Goal: Task Accomplishment & Management: Manage account settings

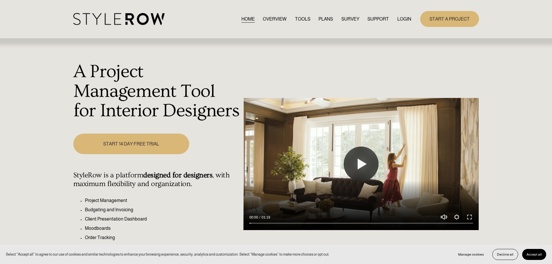
click at [406, 21] on link "LOGIN" at bounding box center [404, 19] width 14 height 8
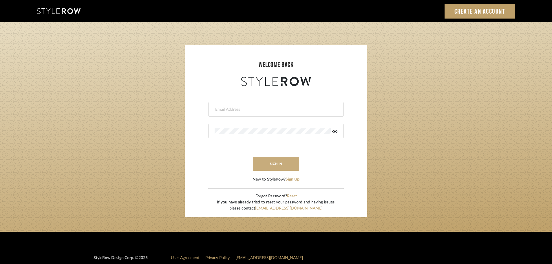
type input "carrie@tresbelleinteriors.com"
click at [261, 162] on button "sign in" at bounding box center [276, 164] width 46 height 14
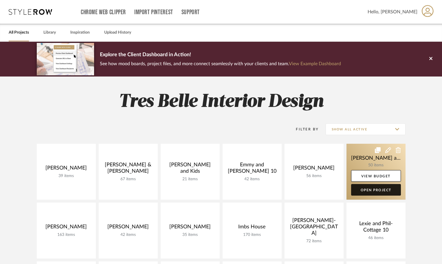
click at [378, 190] on link "Open Project" at bounding box center [376, 190] width 50 height 12
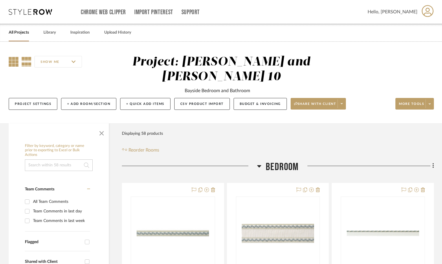
click at [15, 62] on icon at bounding box center [14, 62] width 10 height 10
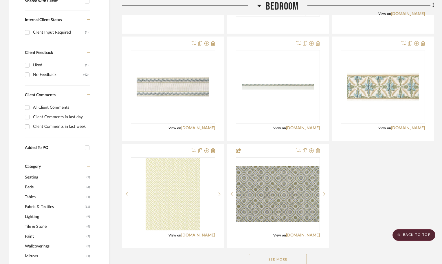
scroll to position [261, 0]
click at [298, 255] on button "See More" at bounding box center [278, 260] width 58 height 12
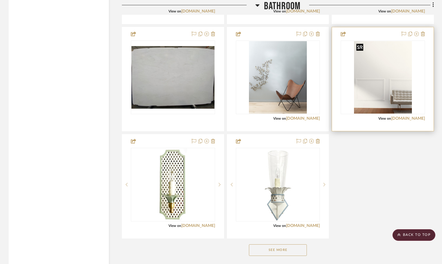
scroll to position [1506, 0]
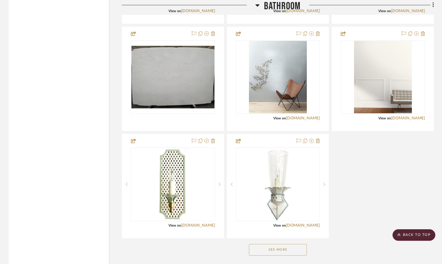
click at [280, 250] on button "See More" at bounding box center [278, 250] width 58 height 12
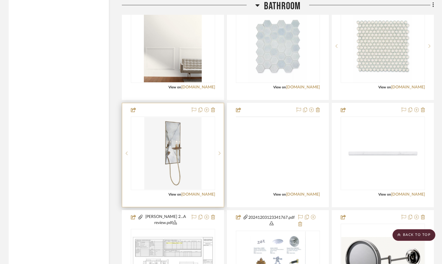
scroll to position [1850, 0]
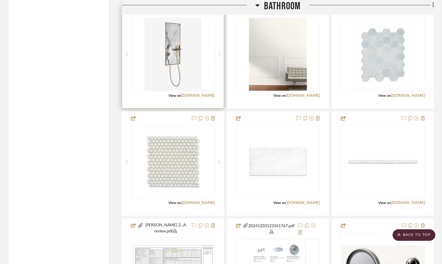
click at [189, 50] on img "0" at bounding box center [173, 54] width 58 height 72
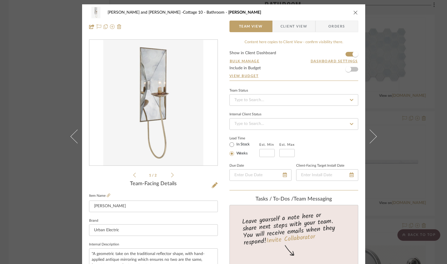
click at [355, 12] on icon "close" at bounding box center [355, 12] width 5 height 5
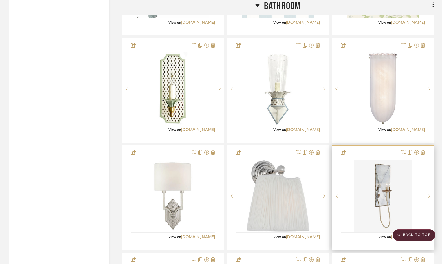
scroll to position [1481, 0]
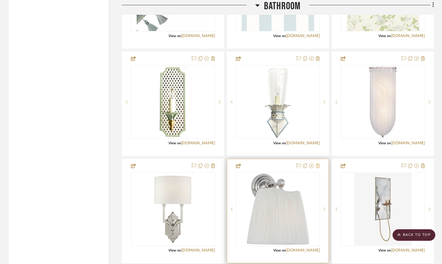
click at [318, 166] on icon at bounding box center [318, 165] width 4 height 5
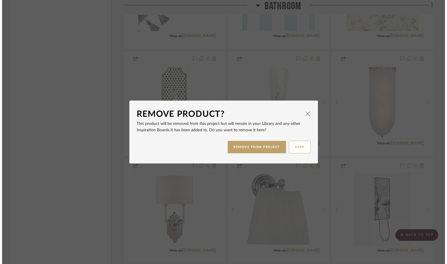
scroll to position [0, 0]
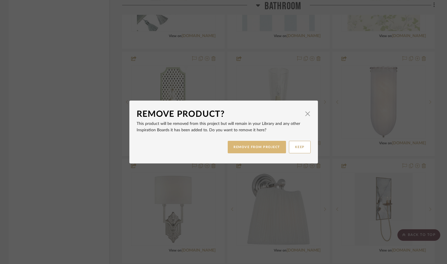
click at [251, 147] on button "REMOVE FROM PROJECT" at bounding box center [256, 147] width 58 height 12
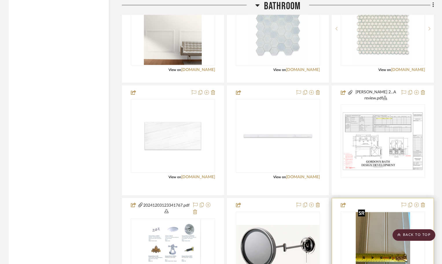
scroll to position [1800, 0]
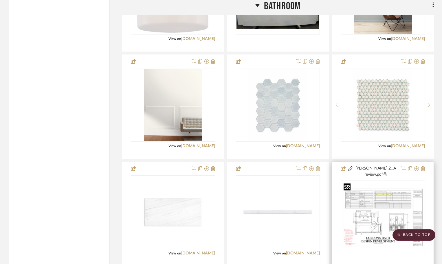
click at [0, 0] on img at bounding box center [0, 0] width 0 height 0
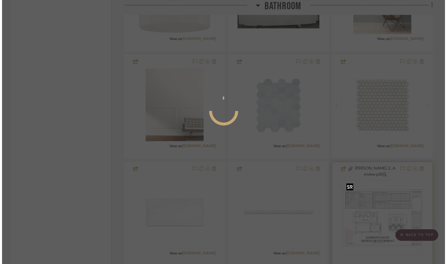
scroll to position [0, 0]
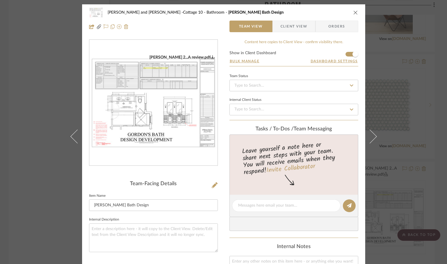
click at [162, 118] on img "0" at bounding box center [153, 103] width 128 height 96
click at [354, 12] on icon "close" at bounding box center [355, 12] width 5 height 5
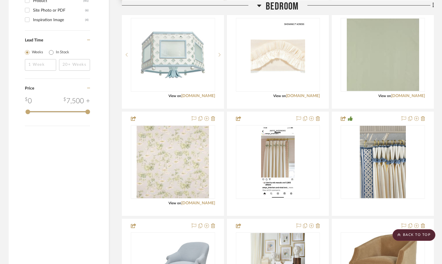
scroll to position [684, 0]
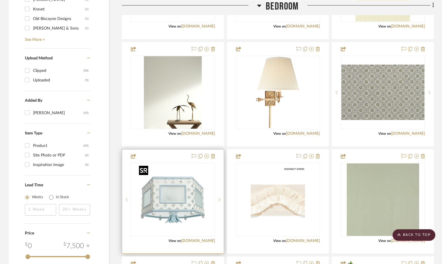
click at [204, 172] on img "0" at bounding box center [173, 199] width 72 height 72
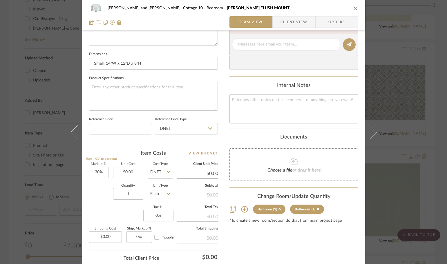
scroll to position [232, 0]
click at [242, 209] on icon at bounding box center [244, 209] width 7 height 7
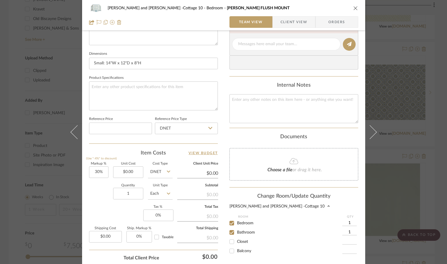
click at [229, 241] on input "Closet" at bounding box center [231, 241] width 9 height 9
checkbox input "true"
type input "1"
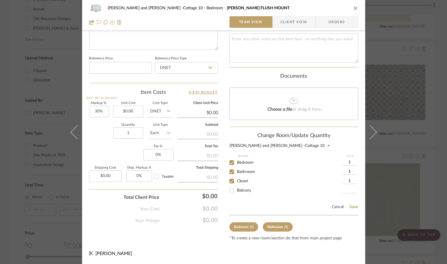
click at [349, 180] on input "1" at bounding box center [349, 181] width 14 height 6
type input "2"
click at [354, 207] on button "Save" at bounding box center [353, 207] width 9 height 5
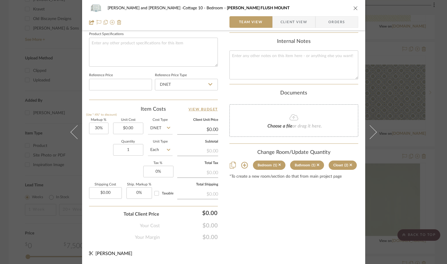
scroll to position [276, 0]
click at [402, 146] on div "Ginny and Gordon -Cottage 10 Bedroom ELSIE FLUSH MOUNT Team View Client View Or…" at bounding box center [223, 132] width 447 height 264
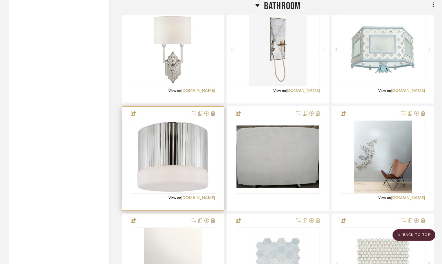
scroll to position [1640, 0]
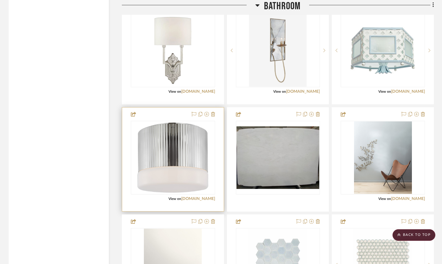
click at [210, 132] on div "0" at bounding box center [173, 157] width 84 height 73
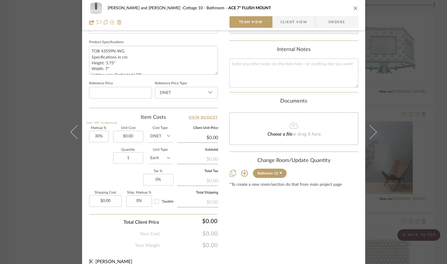
scroll to position [276, 0]
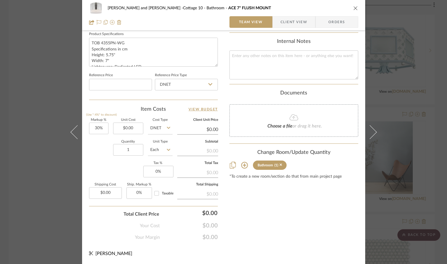
click at [241, 164] on icon at bounding box center [244, 165] width 7 height 7
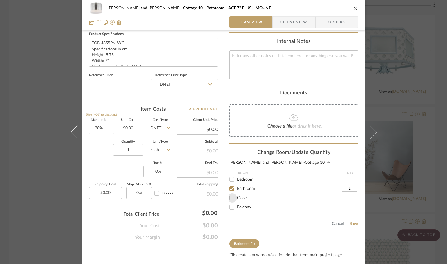
click at [231, 198] on input "Closet" at bounding box center [231, 197] width 9 height 9
checkbox input "true"
click at [347, 198] on input "1" at bounding box center [349, 198] width 14 height 6
type input "2"
click at [352, 224] on button "Save" at bounding box center [353, 223] width 9 height 5
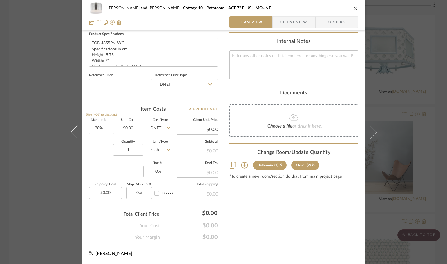
click at [389, 129] on div "Ginny and Gordon -Cottage 10 Bathroom ACE 7" FLUSH MOUNT Team View Client View …" at bounding box center [223, 132] width 447 height 264
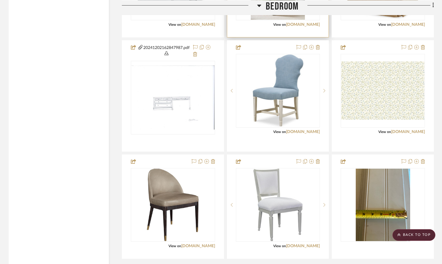
scroll to position [1061, 0]
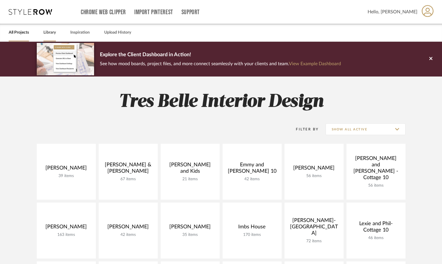
click at [46, 34] on link "Library" at bounding box center [49, 33] width 12 height 8
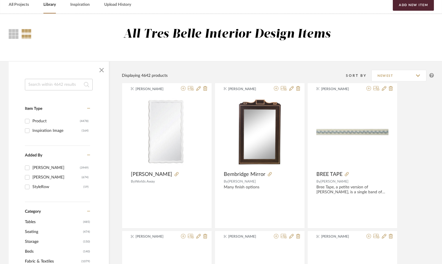
scroll to position [116, 0]
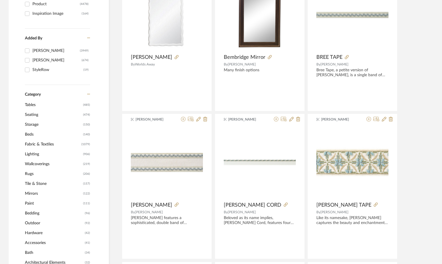
click at [30, 194] on span "Mirrors" at bounding box center [53, 194] width 57 height 10
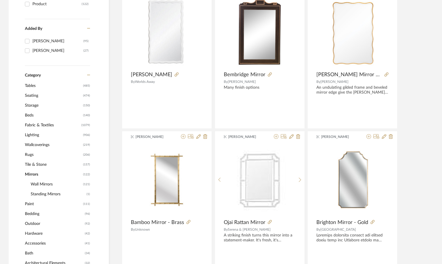
click at [38, 182] on span "Wall Mirrors" at bounding box center [56, 184] width 51 height 10
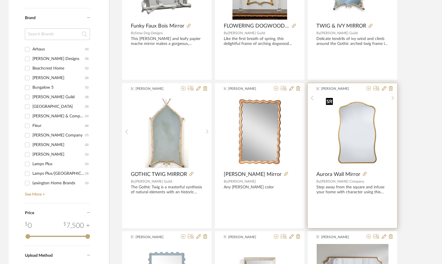
scroll to position [501, 0]
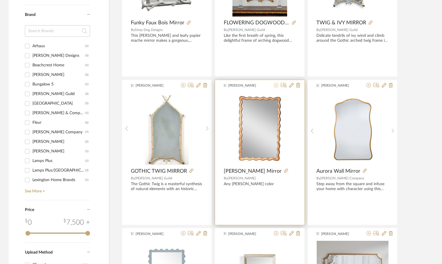
click at [276, 85] on icon at bounding box center [276, 85] width 5 height 5
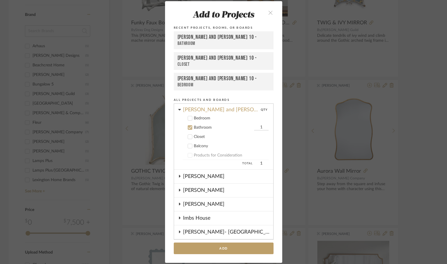
scroll to position [73, 0]
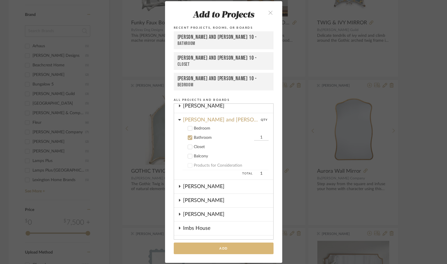
click at [244, 251] on button "Add" at bounding box center [224, 249] width 100 height 12
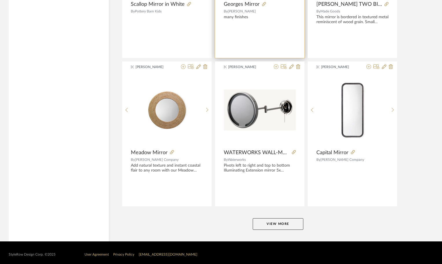
scroll to position [1710, 0]
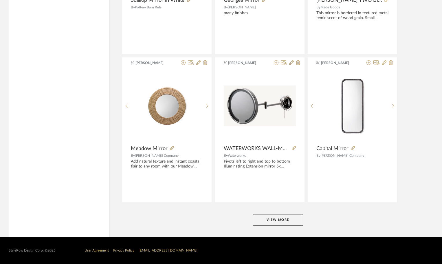
click at [270, 222] on button "View More" at bounding box center [278, 220] width 51 height 12
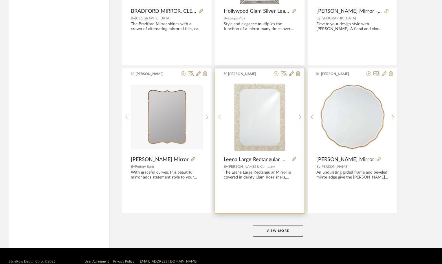
scroll to position [3488, 0]
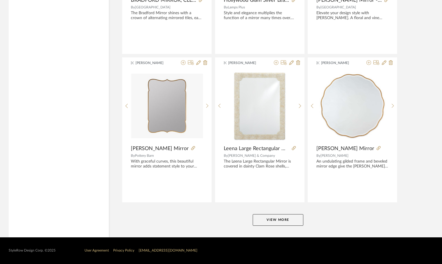
click at [256, 218] on button "View More" at bounding box center [278, 220] width 51 height 12
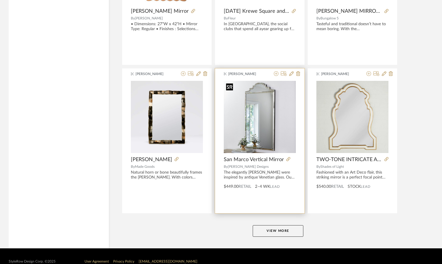
scroll to position [5267, 0]
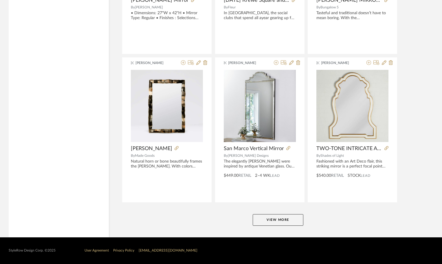
click at [271, 218] on button "View More" at bounding box center [278, 220] width 51 height 12
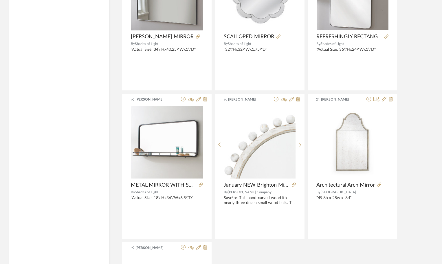
scroll to position [5817, 0]
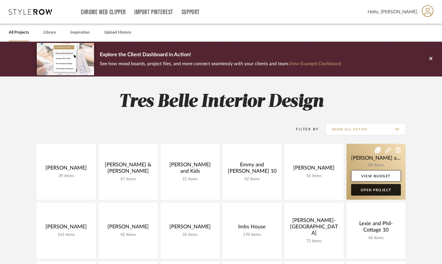
click at [379, 188] on link "Open Project" at bounding box center [376, 190] width 50 height 12
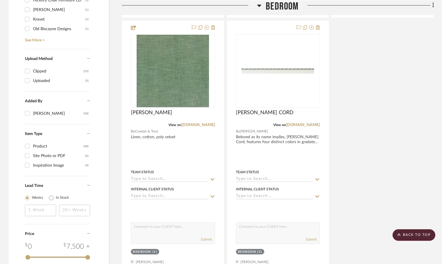
scroll to position [753, 0]
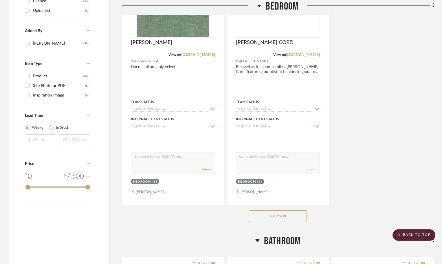
click at [290, 217] on button "See More" at bounding box center [278, 216] width 58 height 12
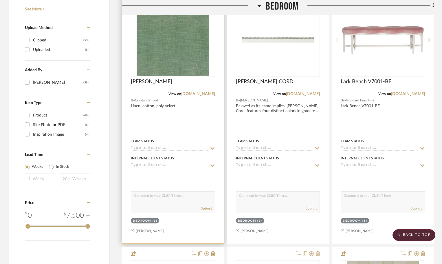
scroll to position [724, 0]
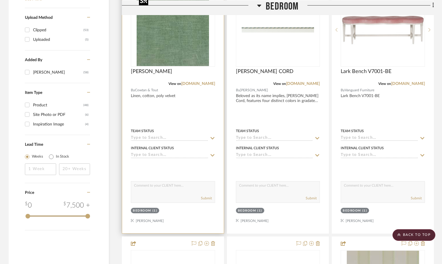
click at [0, 0] on img at bounding box center [0, 0] width 0 height 0
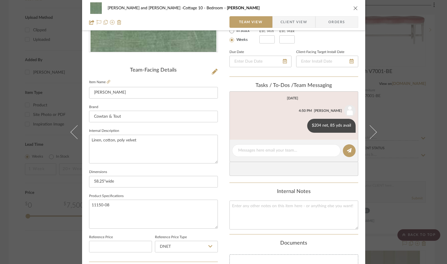
scroll to position [116, 0]
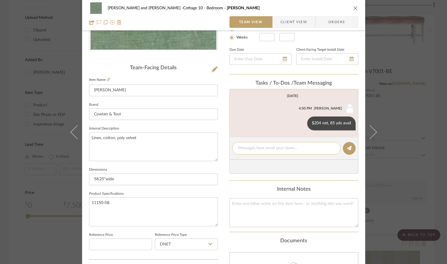
click at [250, 147] on textarea at bounding box center [286, 148] width 96 height 6
type textarea "headboard fabric"
click at [347, 148] on icon at bounding box center [349, 148] width 5 height 5
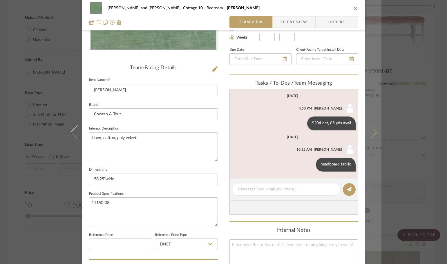
click at [367, 130] on icon at bounding box center [369, 132] width 14 height 14
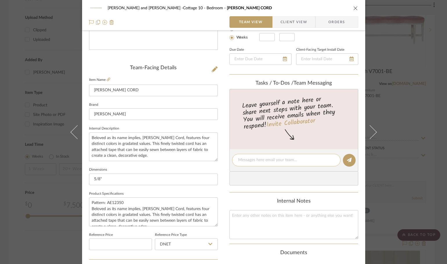
click at [274, 160] on textarea at bounding box center [286, 160] width 96 height 6
type textarea "Headboard welt trim"
click at [347, 163] on button at bounding box center [349, 160] width 13 height 13
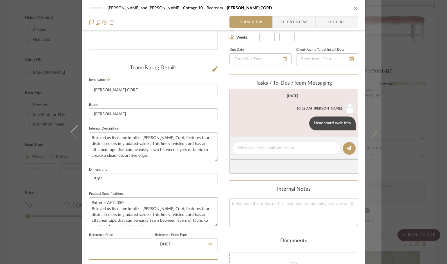
click at [374, 131] on button at bounding box center [373, 132] width 16 height 264
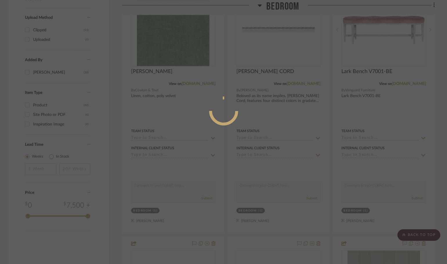
scroll to position [0, 0]
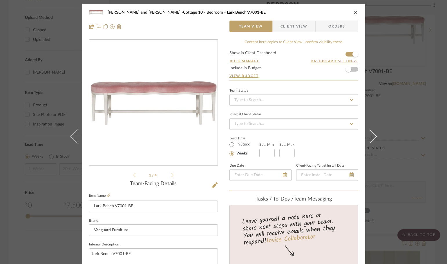
click at [390, 103] on div "Ginny and Gordon -Cottage 10 Bedroom Lark Bench V7001-BE Team View Client View …" at bounding box center [223, 132] width 447 height 264
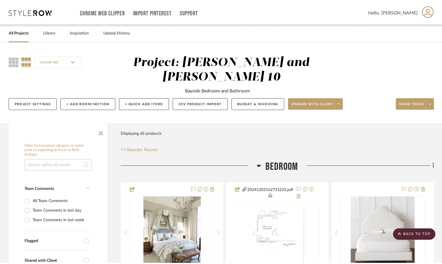
scroll to position [724, 0]
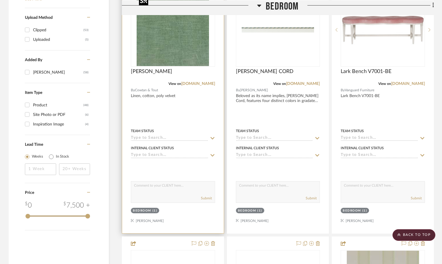
click at [205, 53] on img "0" at bounding box center [173, 30] width 72 height 72
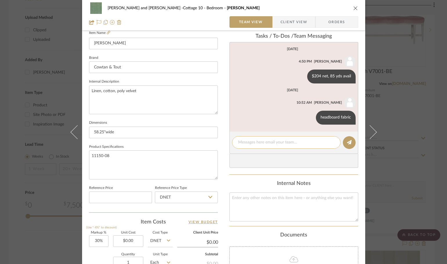
scroll to position [174, 0]
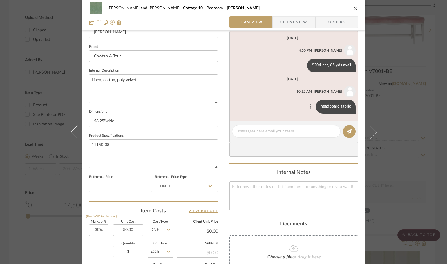
click at [309, 106] on button at bounding box center [310, 106] width 7 height 7
click at [277, 99] on span "Edit Message" at bounding box center [281, 99] width 24 height 5
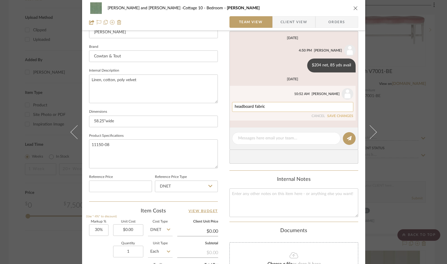
click at [252, 106] on textarea "headboard fabric" at bounding box center [292, 107] width 116 height 5
type textarea "headboard and bench fabric"
click at [340, 114] on button "SAVE CHANGES" at bounding box center [340, 116] width 26 height 4
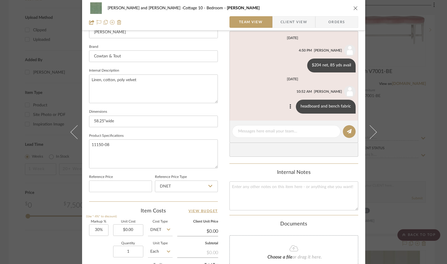
click at [411, 77] on div "Ginny and Gordon -Cottage 10 Bedroom Byron-celadon Team View Client View Orders…" at bounding box center [223, 132] width 447 height 264
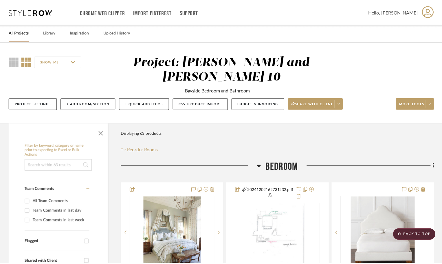
scroll to position [724, 0]
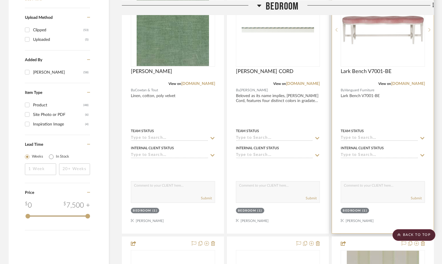
click at [0, 0] on div at bounding box center [0, 0] width 0 height 0
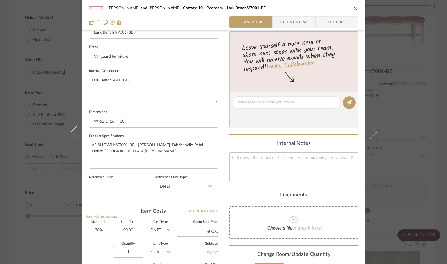
scroll to position [174, 0]
click at [261, 102] on textarea at bounding box center [286, 102] width 96 height 6
click at [264, 101] on textarea "Green C&T Velevet with" at bounding box center [286, 102] width 96 height 6
click at [285, 103] on textarea "Green C&T Velvet with" at bounding box center [286, 102] width 96 height 6
type textarea "Green C&T Velvet with Bree"
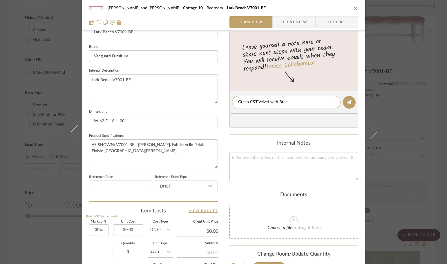
click at [416, 119] on div "Ginny and Gordon -Cottage 10 Bedroom Lark Bench V7001-BE Team View Client View …" at bounding box center [223, 132] width 447 height 264
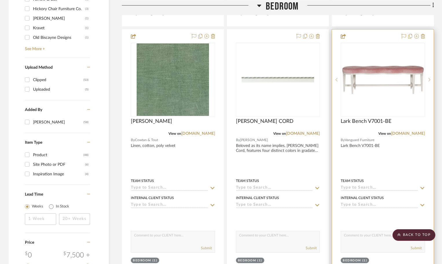
scroll to position [666, 0]
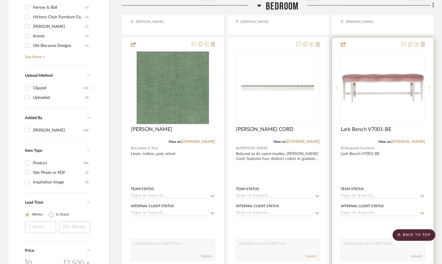
click at [402, 94] on img "0" at bounding box center [383, 88] width 83 height 30
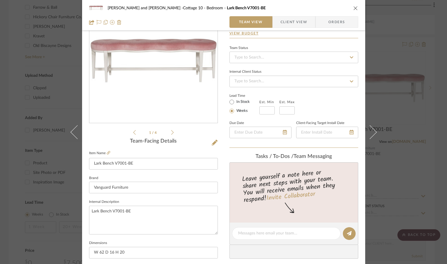
scroll to position [116, 0]
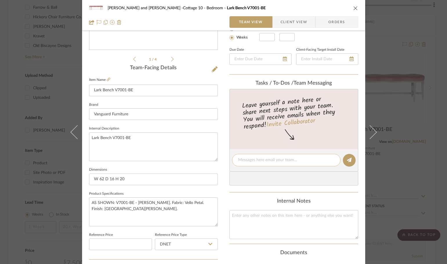
click at [256, 159] on textarea at bounding box center [286, 160] width 96 height 6
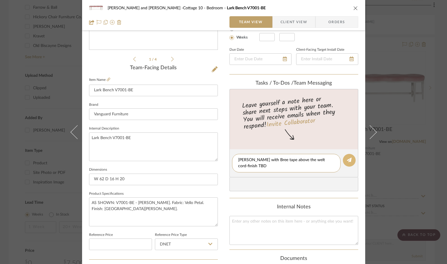
type textarea "Green velvet with Bree tape above the welt cord-finish TBD"
click at [347, 162] on icon at bounding box center [349, 160] width 5 height 5
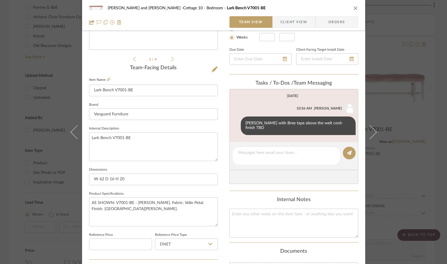
click at [417, 124] on div "Ginny and Gordon -Cottage 10 Bedroom Lark Bench V7001-BE Team View Client View …" at bounding box center [223, 132] width 447 height 264
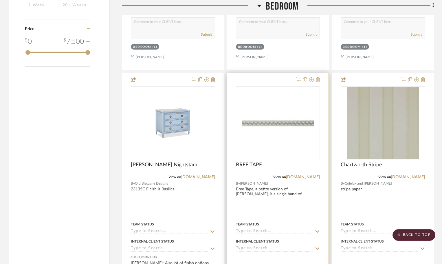
scroll to position [898, 0]
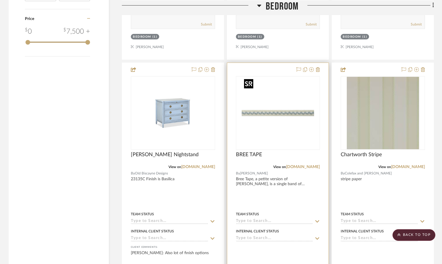
click at [258, 134] on img "0" at bounding box center [278, 113] width 72 height 72
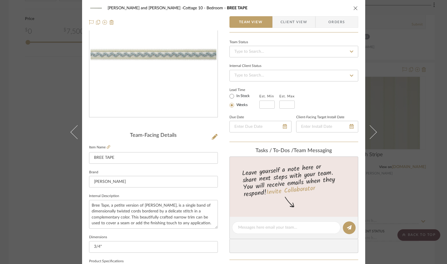
scroll to position [116, 0]
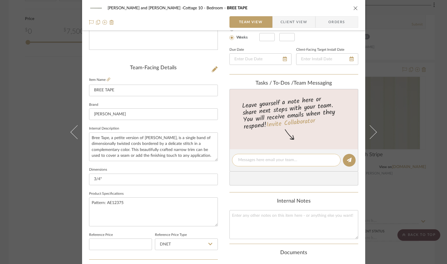
click at [243, 160] on textarea at bounding box center [286, 160] width 96 height 6
type textarea "tape trim on the bench"
click at [349, 160] on button at bounding box center [349, 160] width 13 height 13
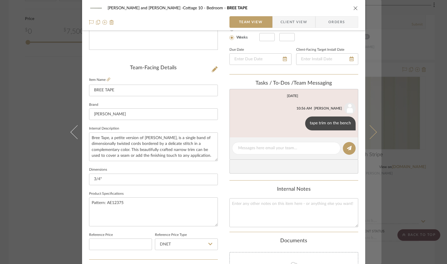
click at [367, 132] on icon at bounding box center [369, 132] width 14 height 14
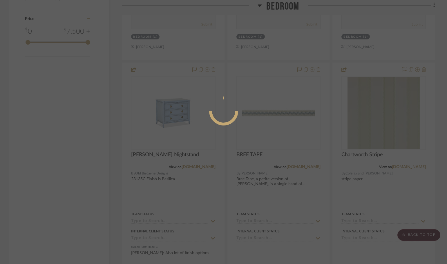
scroll to position [0, 0]
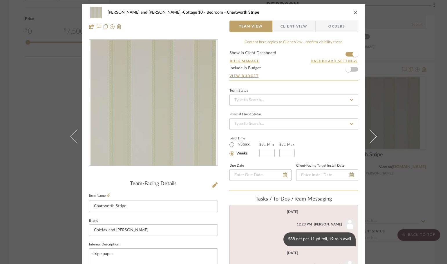
click at [353, 12] on icon "close" at bounding box center [355, 12] width 5 height 5
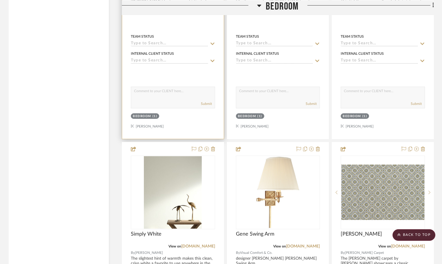
scroll to position [1246, 0]
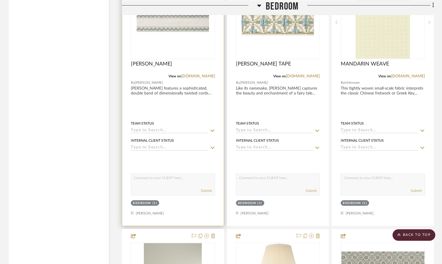
click at [143, 181] on textarea at bounding box center [173, 179] width 84 height 11
type textarea "D"
click at [0, 0] on img at bounding box center [0, 0] width 0 height 0
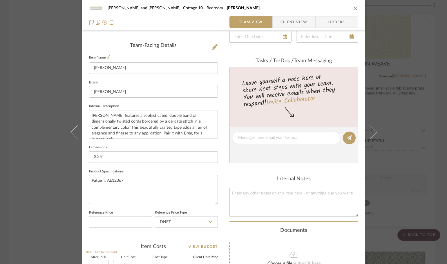
scroll to position [145, 0]
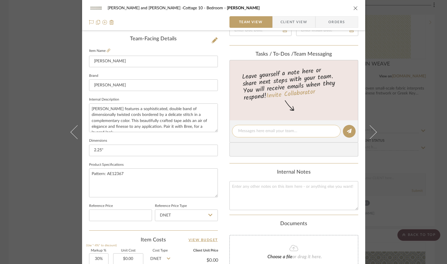
click at [251, 128] on textarea at bounding box center [286, 131] width 96 height 6
type textarea "drapery trim"
click at [349, 129] on icon at bounding box center [349, 131] width 5 height 5
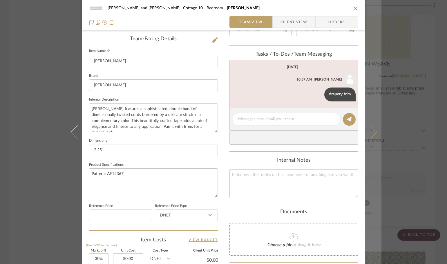
click at [373, 132] on icon at bounding box center [369, 132] width 14 height 14
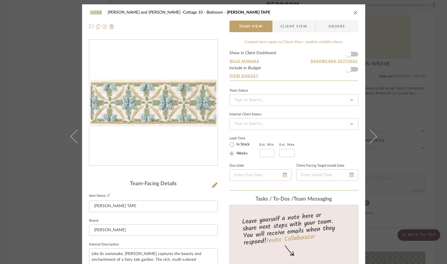
scroll to position [87, 0]
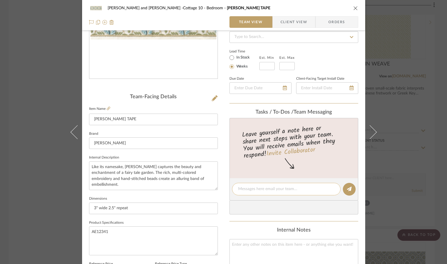
click at [248, 189] on textarea at bounding box center [286, 189] width 96 height 6
type textarea "trim on chair"
click at [347, 189] on icon at bounding box center [349, 189] width 5 height 5
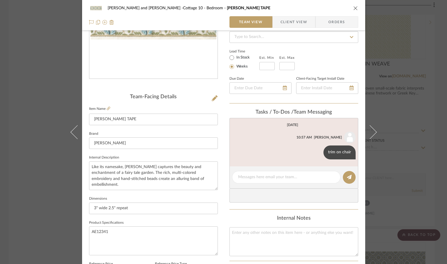
click at [385, 69] on div "Ginny and Gordon -Cottage 10 Bedroom LEILA TAPE Team View Client View Orders Te…" at bounding box center [223, 132] width 447 height 264
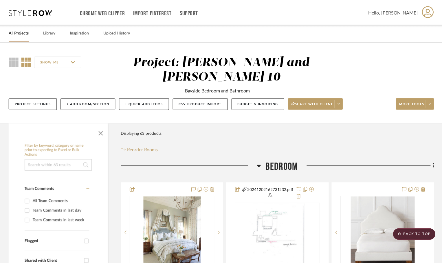
scroll to position [1246, 0]
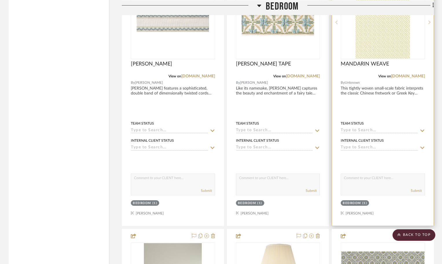
click at [384, 47] on img "0" at bounding box center [383, 22] width 54 height 72
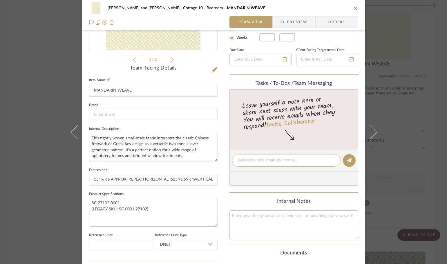
scroll to position [116, 0]
click at [244, 160] on textarea at bounding box center [286, 160] width 96 height 6
type textarea "chair fabric"
click at [347, 160] on icon at bounding box center [349, 160] width 5 height 5
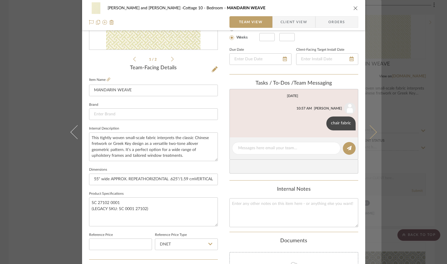
click at [375, 129] on button at bounding box center [373, 132] width 16 height 264
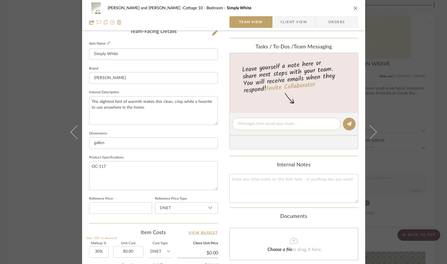
scroll to position [174, 0]
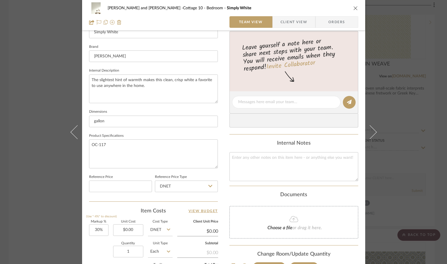
click at [354, 7] on icon "close" at bounding box center [355, 8] width 5 height 5
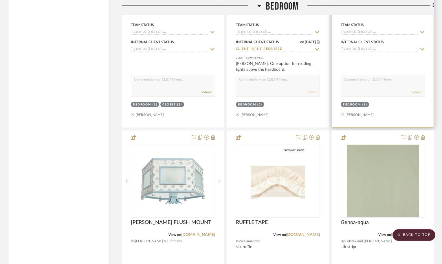
scroll to position [1681, 0]
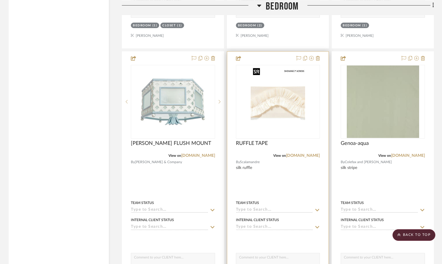
click at [264, 84] on img "0" at bounding box center [278, 101] width 54 height 72
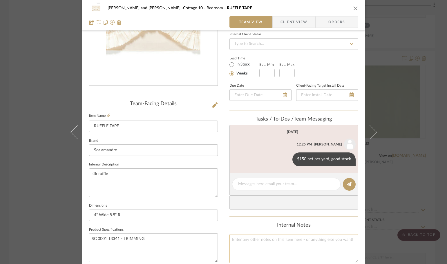
scroll to position [116, 0]
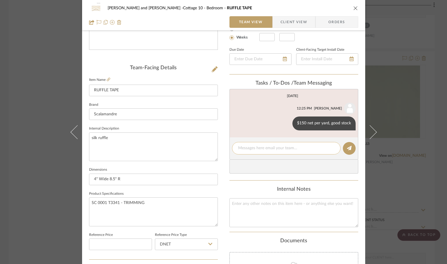
click at [259, 149] on textarea at bounding box center [286, 148] width 96 height 6
type textarea "trim on dust skirt"
click at [347, 149] on icon at bounding box center [349, 148] width 5 height 5
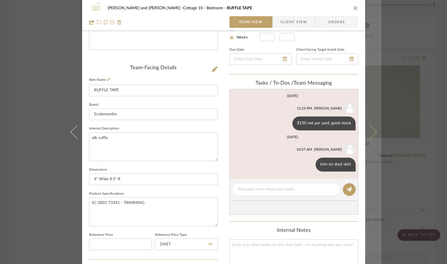
click at [369, 128] on icon at bounding box center [369, 132] width 14 height 14
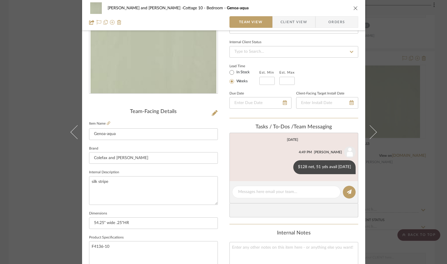
scroll to position [87, 0]
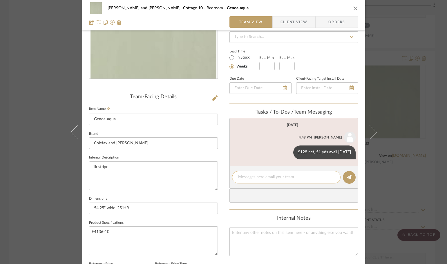
click at [252, 175] on textarea at bounding box center [286, 177] width 96 height 6
type textarea "dust skirt fabric"
click at [348, 176] on icon at bounding box center [349, 177] width 5 height 5
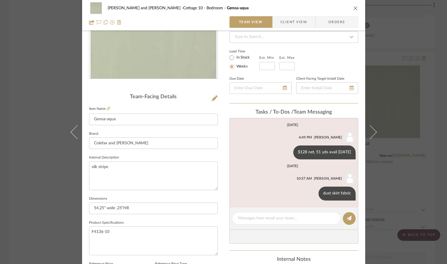
click at [410, 163] on div "Ginny and Gordon -Cottage 10 Bedroom Genoa-aqua Team View Client View Orders Te…" at bounding box center [223, 132] width 447 height 264
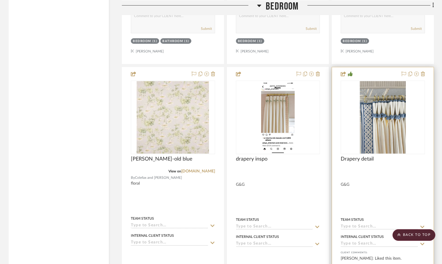
scroll to position [1970, 0]
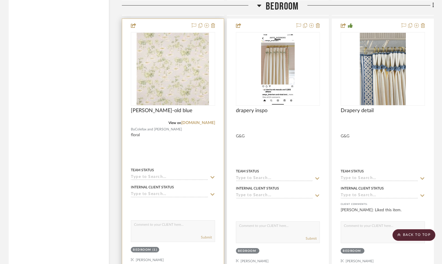
click at [154, 229] on textarea at bounding box center [173, 226] width 84 height 11
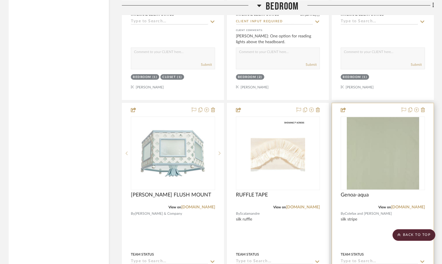
scroll to position [1623, 0]
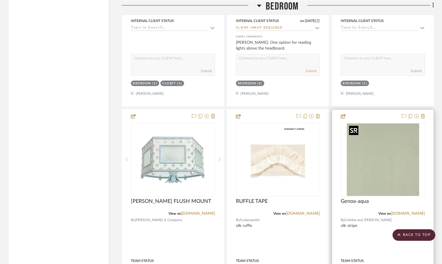
click at [369, 154] on img "0" at bounding box center [383, 159] width 72 height 72
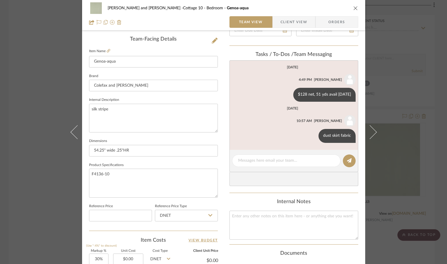
scroll to position [145, 0]
click at [312, 136] on icon at bounding box center [313, 135] width 2 height 5
click at [286, 128] on span "Edit Message" at bounding box center [284, 128] width 24 height 5
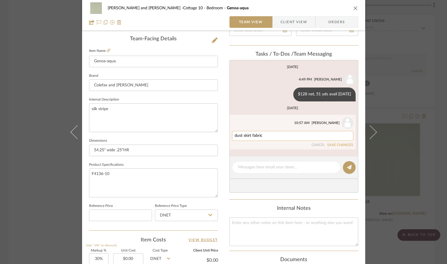
click at [270, 136] on textarea "dust skirt fabric" at bounding box center [292, 136] width 116 height 5
type textarea "dust skirt fabric, and inside of canopy"
click at [345, 143] on button "SAVE CHANGES" at bounding box center [340, 145] width 26 height 4
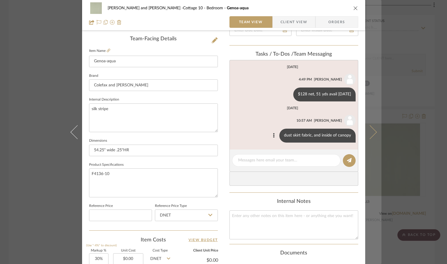
click at [371, 131] on icon at bounding box center [369, 132] width 14 height 14
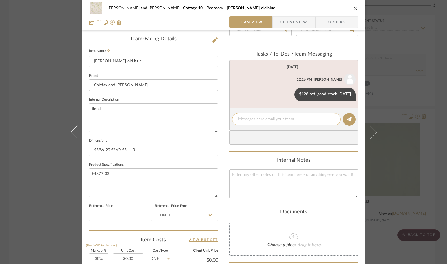
drag, startPoint x: 247, startPoint y: 113, endPoint x: 247, endPoint y: 118, distance: 4.3
click at [247, 116] on div at bounding box center [286, 119] width 108 height 12
click at [247, 118] on textarea at bounding box center [286, 119] width 96 height 6
type textarea "Canopy fabric and drapery fabric"
click at [349, 120] on button at bounding box center [349, 119] width 13 height 13
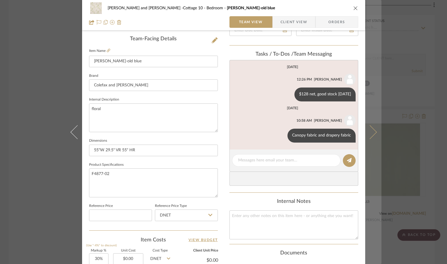
click at [375, 132] on button at bounding box center [373, 132] width 16 height 264
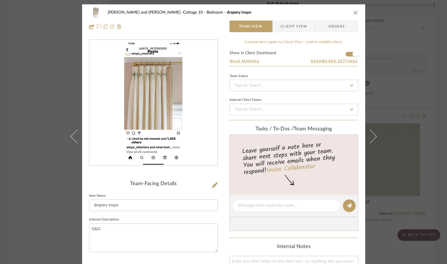
click at [352, 8] on div "Ginny and Gordon -Cottage 10 Bedroom drapery inspo" at bounding box center [223, 13] width 269 height 12
click at [353, 12] on icon "close" at bounding box center [355, 12] width 5 height 5
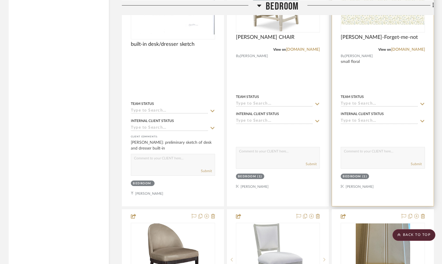
scroll to position [2579, 0]
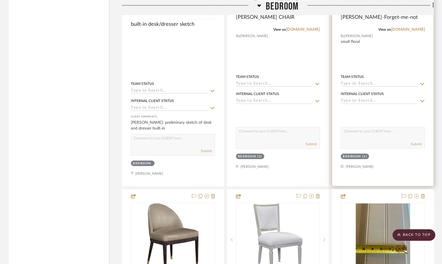
click at [365, 126] on div at bounding box center [383, 56] width 102 height 261
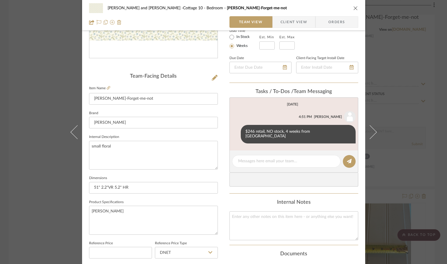
scroll to position [116, 0]
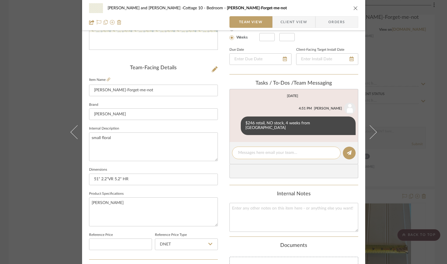
click at [250, 150] on textarea at bounding box center [286, 153] width 96 height 6
type textarea "fabric for desk chair"
click at [347, 150] on icon at bounding box center [349, 152] width 5 height 5
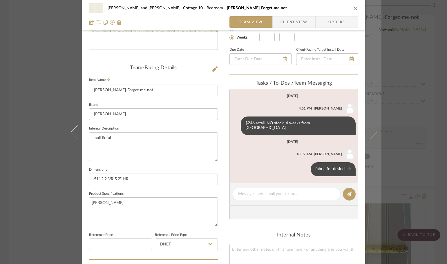
click at [373, 126] on button at bounding box center [373, 132] width 16 height 264
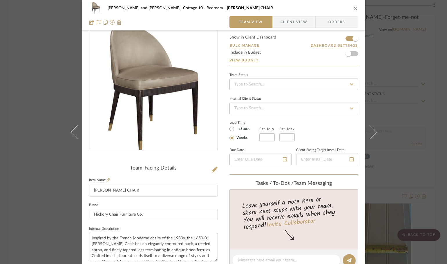
scroll to position [29, 0]
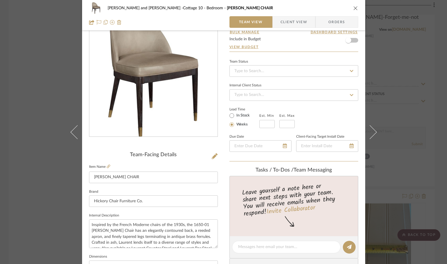
click at [353, 7] on icon "close" at bounding box center [355, 8] width 5 height 5
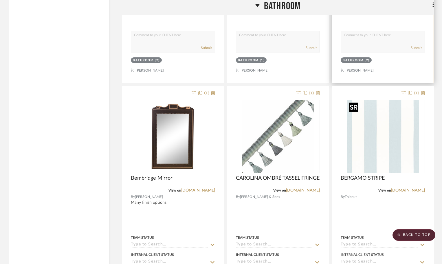
scroll to position [3245, 0]
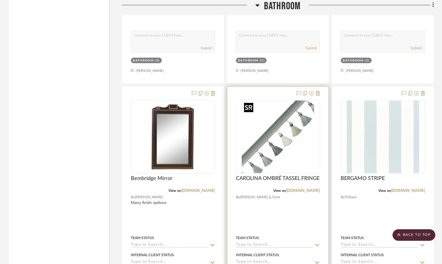
click at [264, 111] on img "0" at bounding box center [278, 137] width 72 height 72
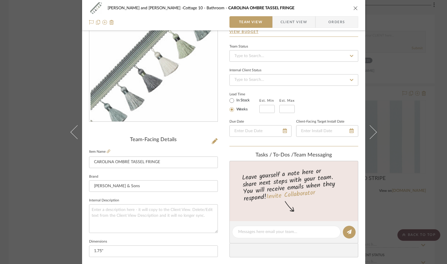
scroll to position [145, 0]
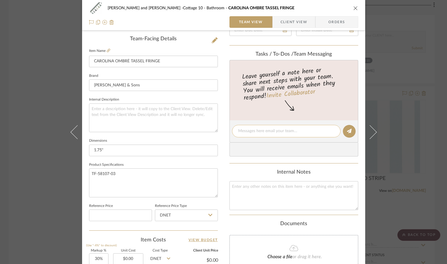
click at [251, 131] on textarea at bounding box center [286, 131] width 96 height 6
type textarea "r"
type textarea "trim on widow treatment in bathroom"
click at [343, 134] on button at bounding box center [349, 131] width 13 height 13
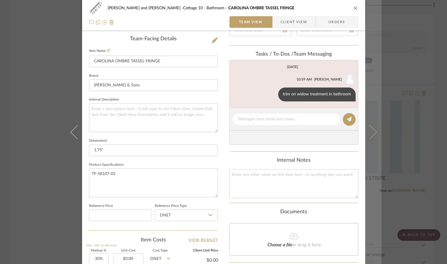
click at [378, 130] on button at bounding box center [373, 132] width 16 height 264
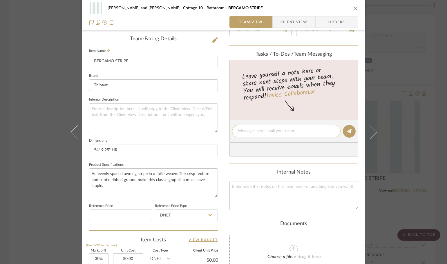
click at [247, 128] on textarea at bounding box center [286, 131] width 96 height 6
type textarea "bathroom window fabric"
click at [350, 131] on button at bounding box center [349, 131] width 13 height 13
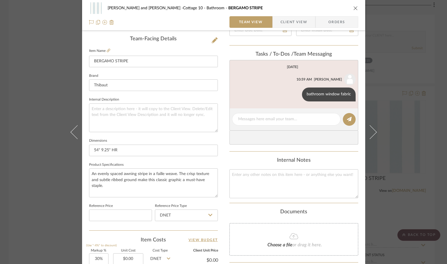
click at [381, 132] on div "Ginny and Gordon -Cottage 10 Bathroom BERGAMO STRIPE Team View Client View Orde…" at bounding box center [223, 132] width 447 height 264
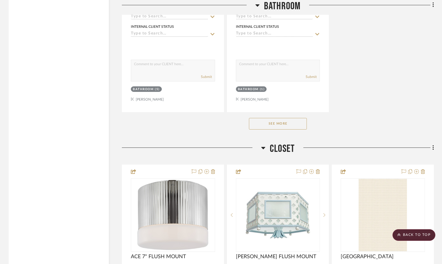
scroll to position [3738, 0]
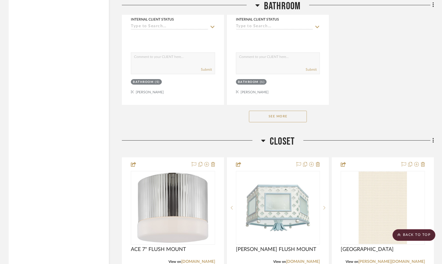
click at [285, 119] on button "See More" at bounding box center [278, 117] width 58 height 12
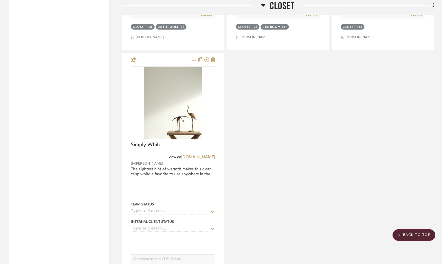
scroll to position [5708, 0]
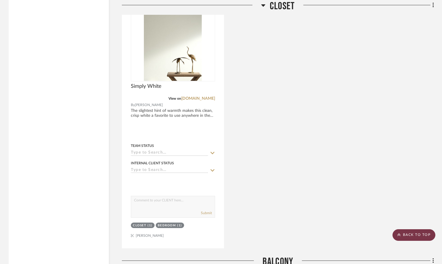
click at [417, 230] on scroll-to-top-button "BACK TO TOP" at bounding box center [414, 235] width 43 height 12
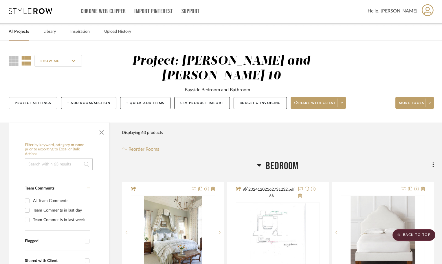
scroll to position [0, 0]
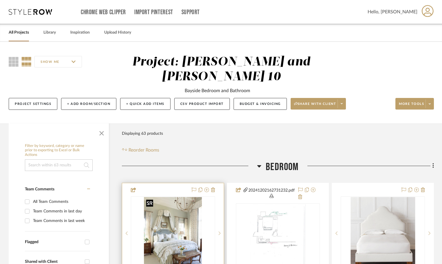
click at [157, 212] on img "0" at bounding box center [173, 233] width 58 height 72
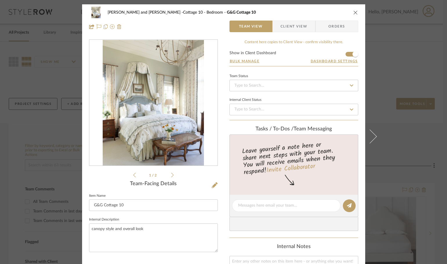
click at [353, 12] on icon "close" at bounding box center [355, 12] width 5 height 5
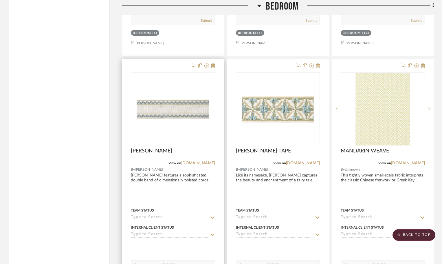
scroll to position [1188, 0]
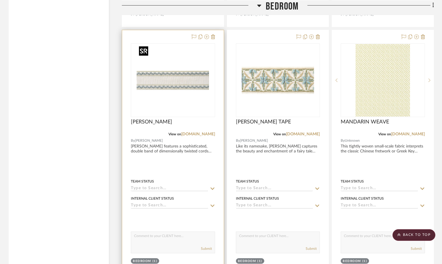
click at [176, 107] on img "0" at bounding box center [173, 80] width 72 height 72
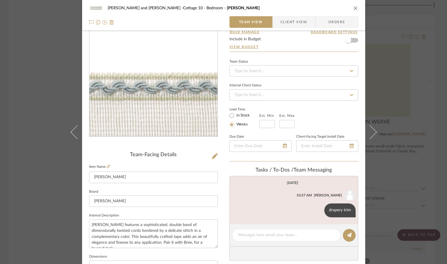
scroll to position [0, 0]
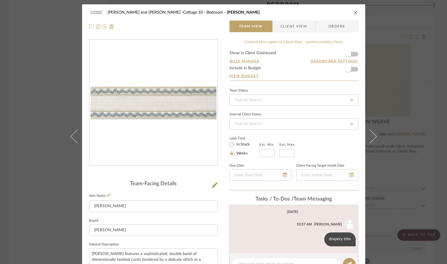
click at [427, 105] on div "Ginny and Gordon -Cottage 10 Bedroom GABRIELLE TAPE Team View Client View Order…" at bounding box center [223, 132] width 447 height 264
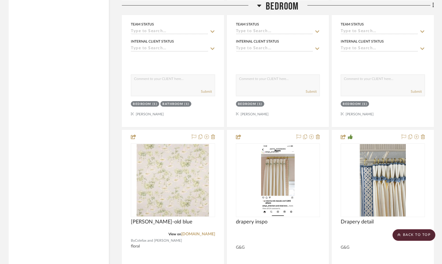
scroll to position [1912, 0]
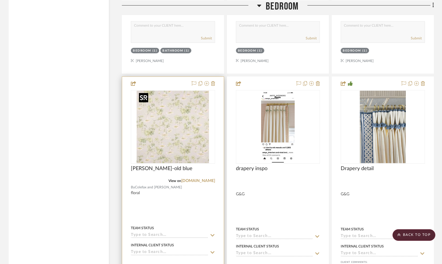
click at [187, 135] on img "0" at bounding box center [173, 127] width 72 height 72
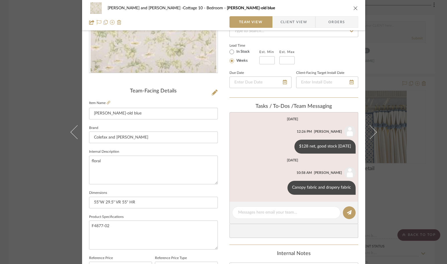
scroll to position [116, 0]
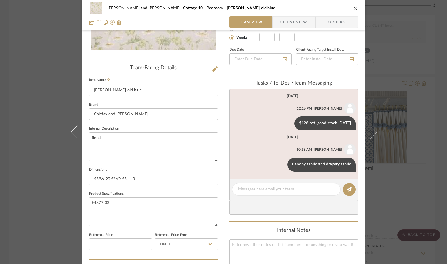
click at [353, 8] on icon "close" at bounding box center [355, 8] width 5 height 5
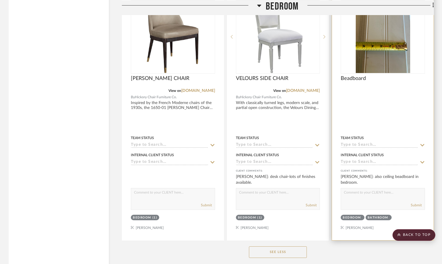
scroll to position [2927, 0]
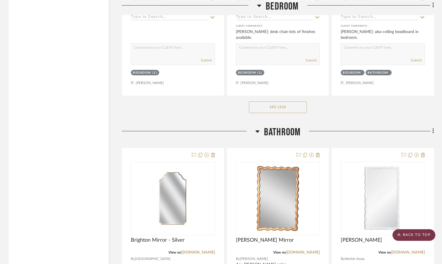
click at [422, 236] on scroll-to-top-button "BACK TO TOP" at bounding box center [414, 235] width 43 height 12
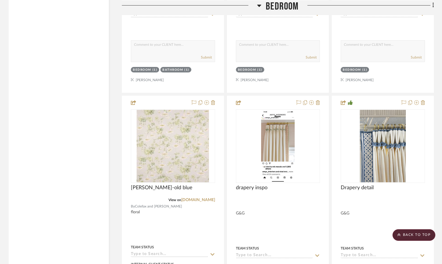
scroll to position [1941, 0]
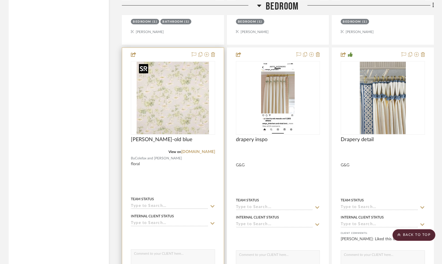
click at [183, 94] on img "0" at bounding box center [173, 98] width 72 height 72
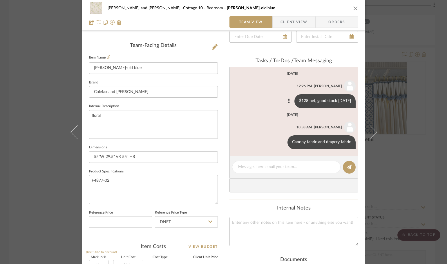
scroll to position [145, 0]
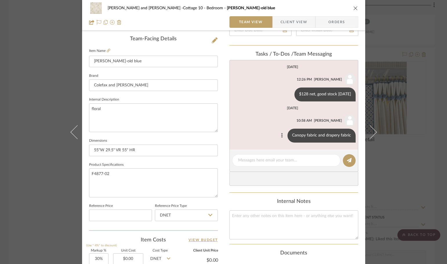
click at [281, 136] on icon at bounding box center [282, 135] width 2 height 5
click at [268, 127] on button "Edit Message" at bounding box center [257, 129] width 40 height 14
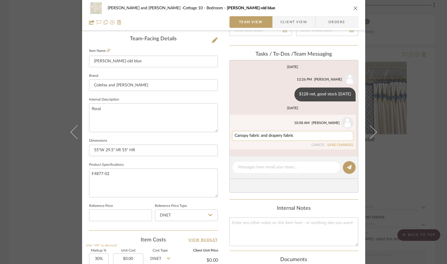
click at [278, 134] on textarea "Canopy fabric and drapery fabric" at bounding box center [292, 136] width 116 height 5
click at [264, 134] on textarea "Canopy fabric and drapery fabric" at bounding box center [292, 136] width 116 height 5
click at [284, 136] on textarea "Canopy fabric, drapery fabric" at bounding box center [292, 136] width 116 height 5
type textarea "Canopy fabric, drapery fabric, and roman shade fabric"
click at [340, 144] on button "SAVE CHANGES" at bounding box center [340, 145] width 26 height 4
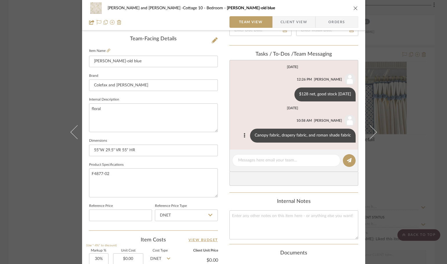
click at [402, 24] on div "Ginny and Gordon -Cottage 10 Bedroom Yvette-old blue Team View Client View Orde…" at bounding box center [223, 132] width 447 height 264
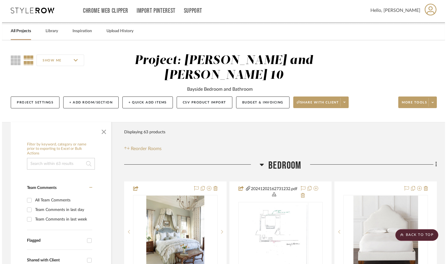
scroll to position [0, 0]
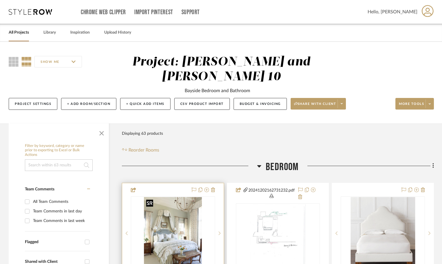
click at [167, 221] on img "0" at bounding box center [173, 233] width 58 height 72
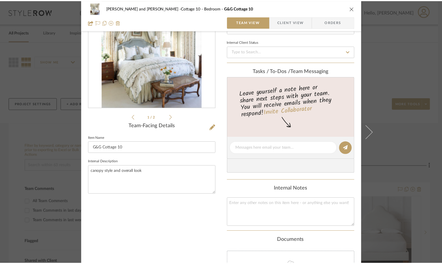
scroll to position [143, 0]
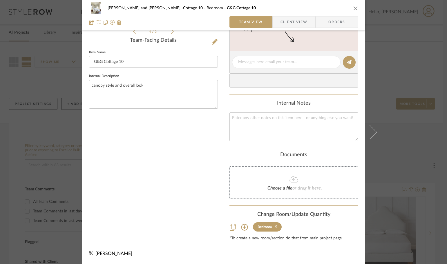
click at [404, 141] on div "Ginny and Gordon -Cottage 10 Bedroom G&G Cottage 10 Team View Client View Order…" at bounding box center [223, 132] width 447 height 264
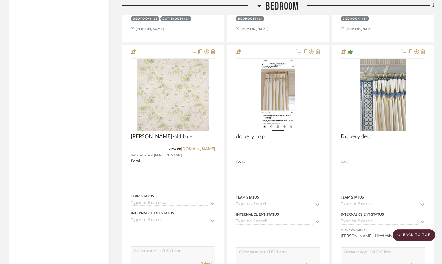
scroll to position [1912, 0]
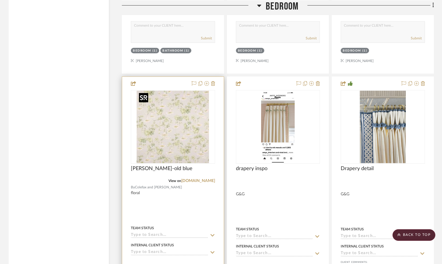
click at [185, 125] on img "0" at bounding box center [173, 127] width 72 height 72
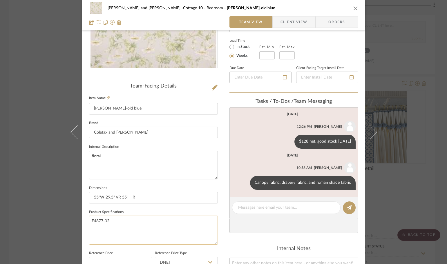
scroll to position [116, 0]
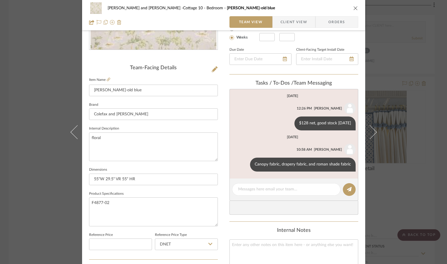
click at [404, 30] on div "Ginny and Gordon -Cottage 10 Bedroom Yvette-old blue Team View Client View Orde…" at bounding box center [223, 132] width 447 height 264
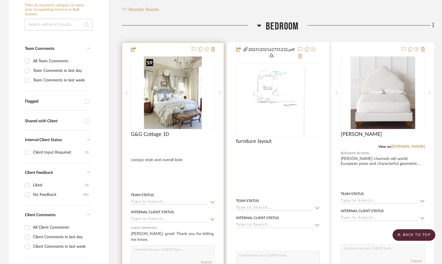
scroll to position [87, 0]
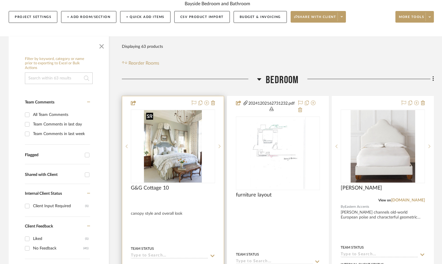
click at [172, 137] on img "0" at bounding box center [173, 146] width 58 height 72
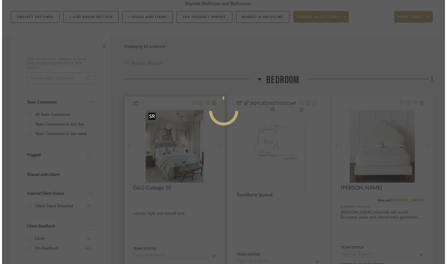
scroll to position [0, 0]
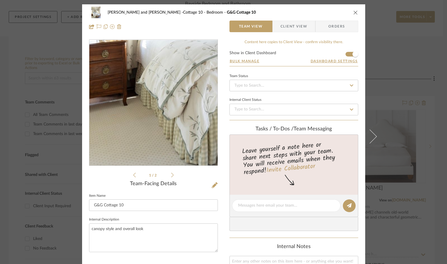
click at [114, 134] on img "0" at bounding box center [153, 103] width 101 height 126
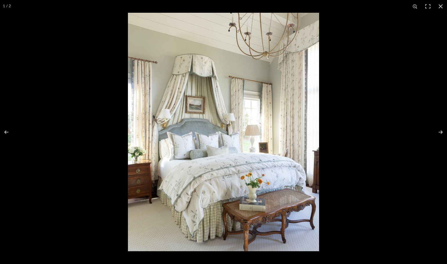
click at [156, 180] on img at bounding box center [223, 132] width 191 height 238
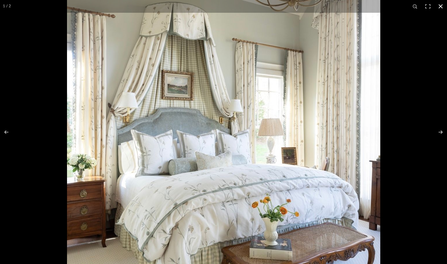
click at [23, 97] on div at bounding box center [223, 132] width 447 height 264
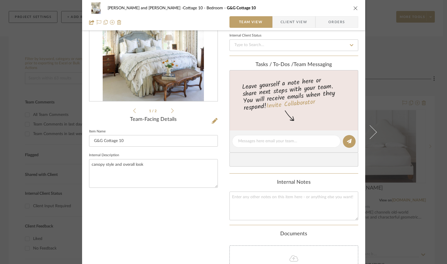
scroll to position [143, 0]
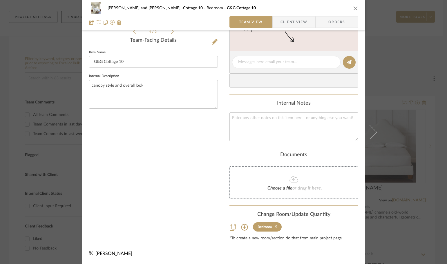
click at [408, 152] on div "Ginny and Gordon -Cottage 10 Bedroom G&G Cottage 10 Team View Client View Order…" at bounding box center [223, 132] width 447 height 264
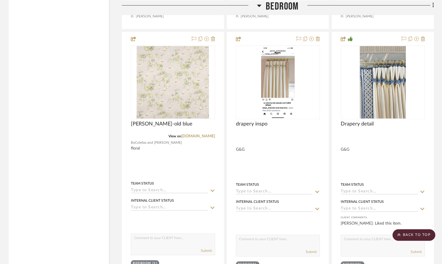
scroll to position [1999, 0]
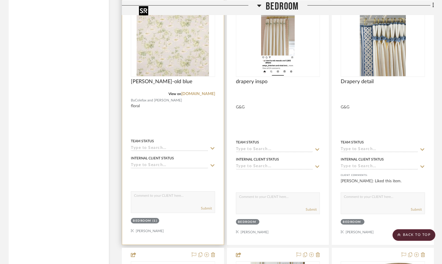
click at [172, 69] on img "0" at bounding box center [173, 40] width 72 height 72
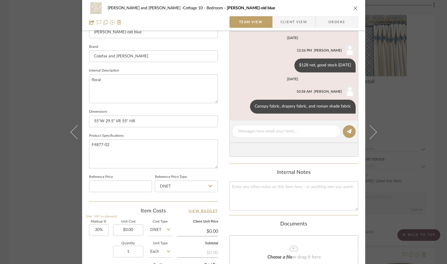
scroll to position [276, 0]
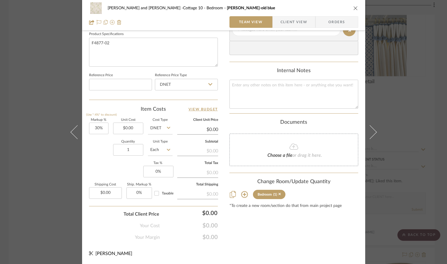
click at [244, 194] on icon at bounding box center [244, 194] width 7 height 7
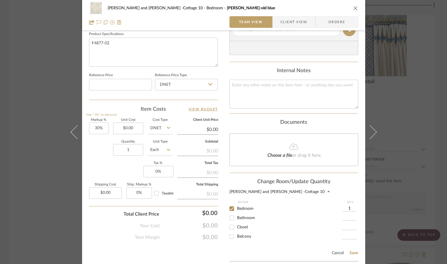
click at [350, 209] on input "1" at bounding box center [349, 209] width 14 height 6
type input "34"
click at [352, 253] on button "Save" at bounding box center [353, 253] width 9 height 5
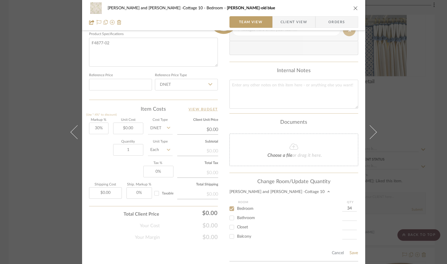
type input "34"
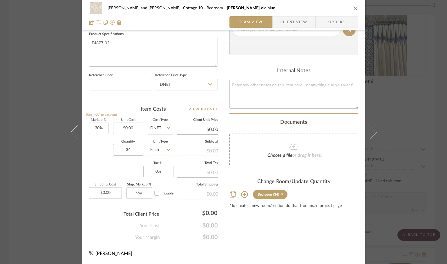
click at [402, 100] on div "Ginny and Gordon -Cottage 10 Bedroom Yvette-old blue Team View Client View Orde…" at bounding box center [223, 132] width 447 height 264
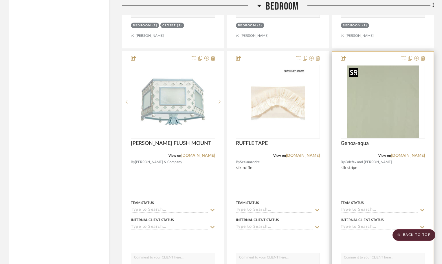
scroll to position [1710, 0]
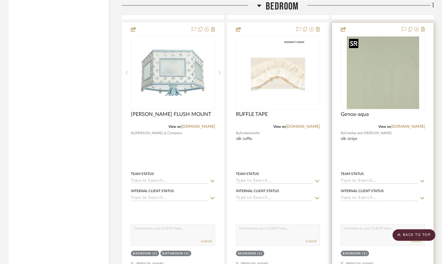
click at [371, 98] on img "0" at bounding box center [383, 73] width 72 height 72
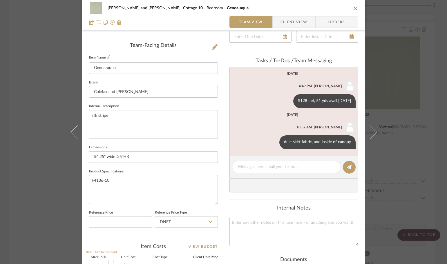
scroll to position [145, 0]
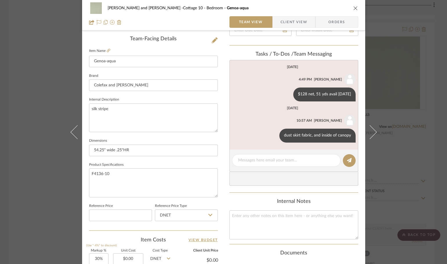
click at [403, 107] on div "Ginny and Gordon -Cottage 10 Bedroom Genoa-aqua Team View Client View Orders Te…" at bounding box center [223, 132] width 447 height 264
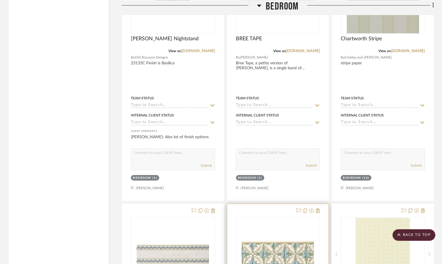
scroll to position [1217, 0]
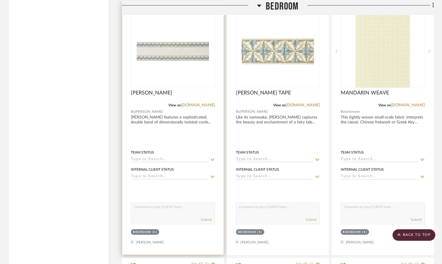
click at [140, 231] on div "Bedroom" at bounding box center [142, 232] width 18 height 4
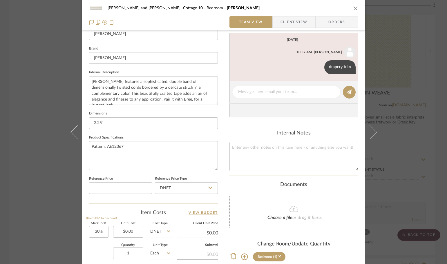
scroll to position [174, 0]
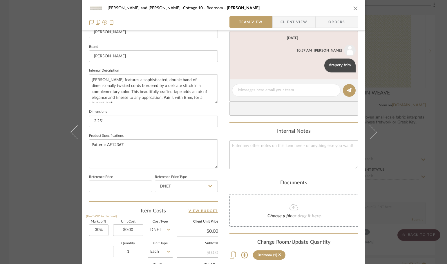
click at [243, 254] on icon at bounding box center [244, 255] width 7 height 7
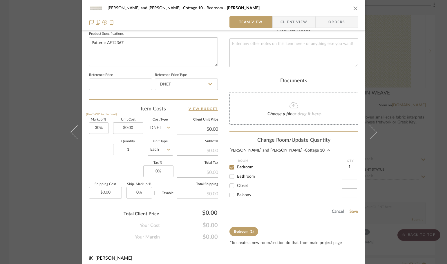
scroll to position [280, 0]
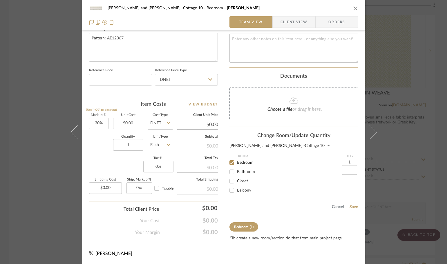
click at [350, 160] on input "1" at bounding box center [349, 163] width 14 height 6
type input "16"
click at [353, 207] on button "Save" at bounding box center [353, 207] width 9 height 5
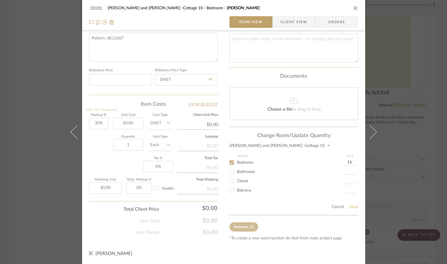
type input "16"
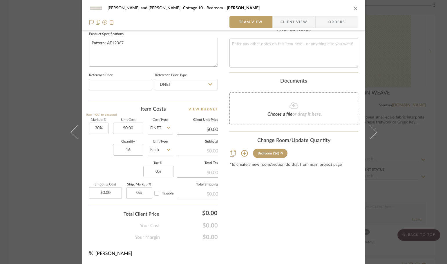
scroll to position [276, 0]
drag, startPoint x: 395, startPoint y: 139, endPoint x: 399, endPoint y: 145, distance: 7.8
click at [396, 139] on div "Ginny and Gordon -Cottage 10 Bedroom GABRIELLE TAPE Team View Client View Order…" at bounding box center [223, 132] width 447 height 264
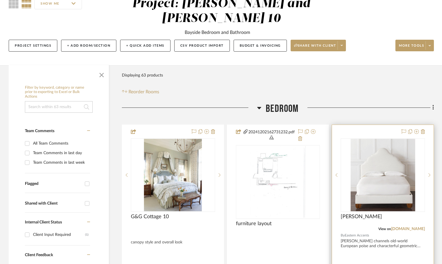
scroll to position [58, 0]
click at [423, 133] on icon at bounding box center [423, 132] width 4 height 5
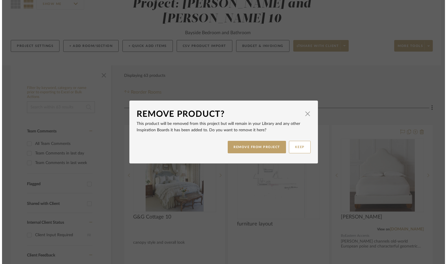
scroll to position [0, 0]
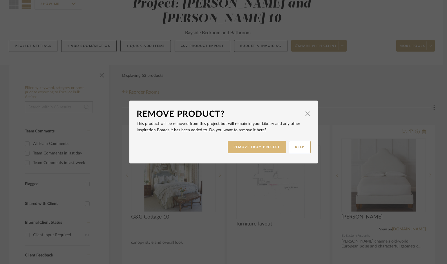
click at [254, 148] on button "REMOVE FROM PROJECT" at bounding box center [256, 147] width 58 height 12
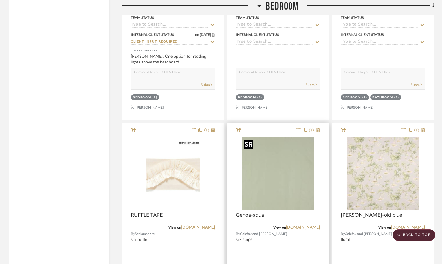
scroll to position [1681, 0]
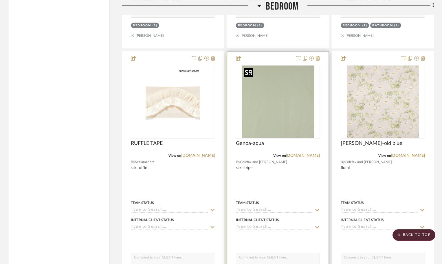
click at [270, 116] on img "0" at bounding box center [278, 101] width 72 height 72
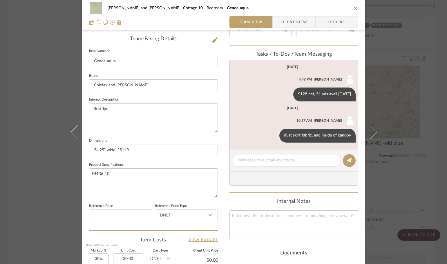
scroll to position [276, 0]
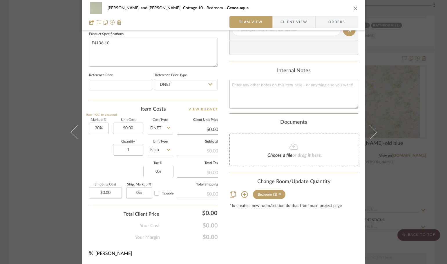
click at [242, 194] on icon at bounding box center [244, 194] width 7 height 7
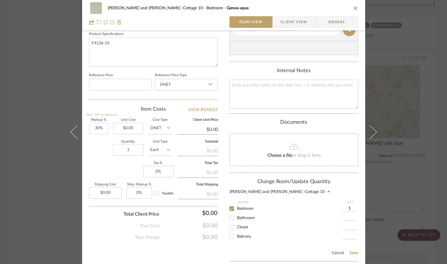
click at [348, 205] on div "1" at bounding box center [350, 208] width 16 height 9
click at [349, 208] on input "1" at bounding box center [349, 209] width 14 height 6
type input "24"
click at [352, 252] on button "Save" at bounding box center [353, 253] width 9 height 5
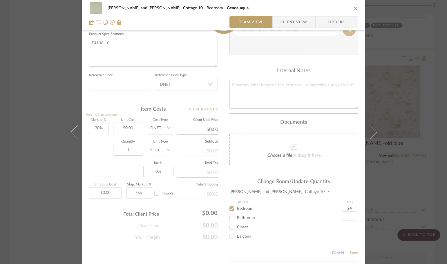
type input "24"
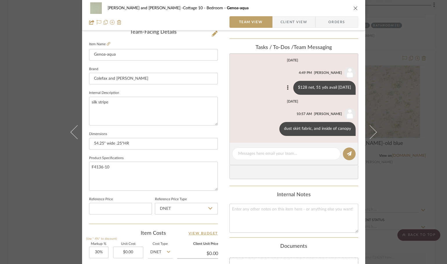
scroll to position [131, 0]
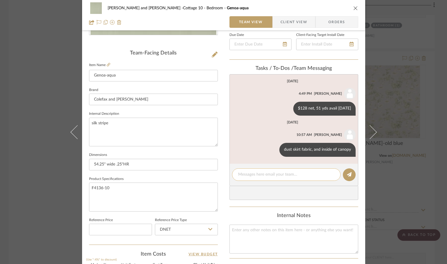
click at [256, 173] on textarea at bounding box center [286, 175] width 96 height 6
type textarea "also bias trim on canopy"
click at [349, 176] on icon at bounding box center [349, 174] width 5 height 5
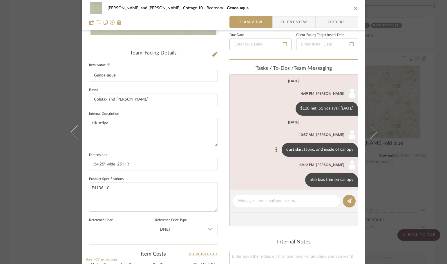
scroll to position [4, 0]
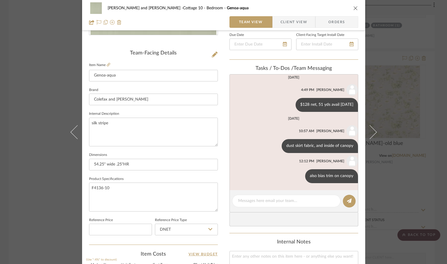
click at [412, 169] on div "Ginny and Gordon -Cottage 10 Bedroom Genoa-aqua Team View Client View Orders Te…" at bounding box center [223, 132] width 447 height 264
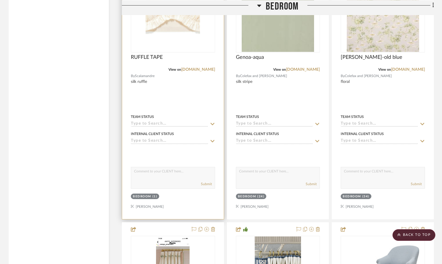
scroll to position [1768, 0]
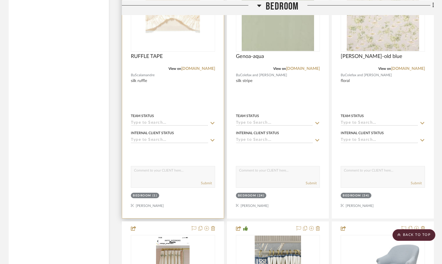
click at [137, 195] on div "Bedroom" at bounding box center [142, 196] width 18 height 4
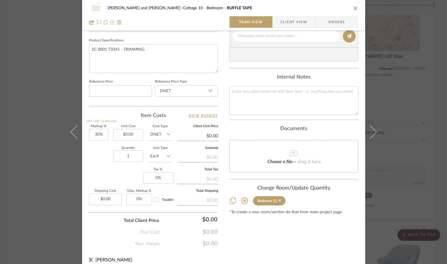
scroll to position [276, 0]
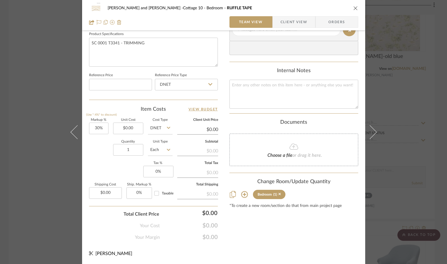
click at [242, 194] on icon at bounding box center [244, 194] width 7 height 7
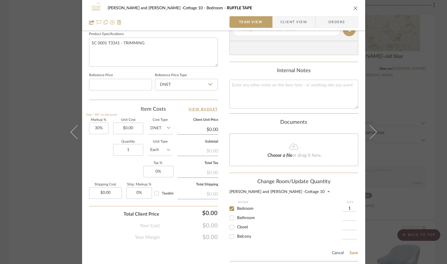
click at [348, 207] on input "1" at bounding box center [349, 209] width 14 height 6
type input "17"
click at [351, 253] on button "Save" at bounding box center [353, 253] width 9 height 5
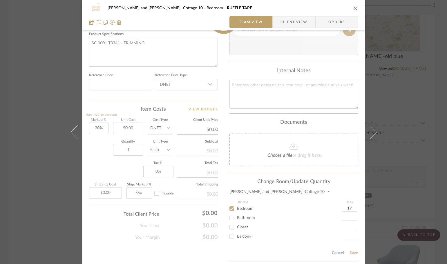
type input "17"
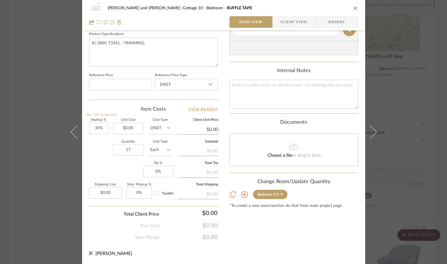
click at [387, 196] on div "Ginny and Gordon -Cottage 10 Bedroom RUFFLE TAPE Team View Client View Orders T…" at bounding box center [223, 132] width 447 height 264
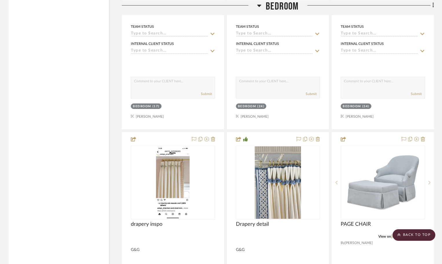
scroll to position [1855, 0]
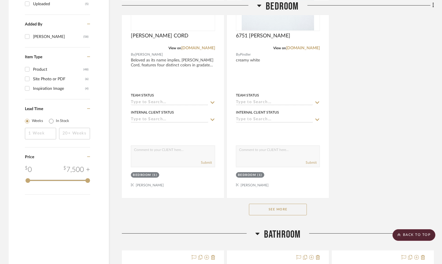
scroll to position [760, 0]
click at [287, 206] on button "See More" at bounding box center [278, 209] width 58 height 12
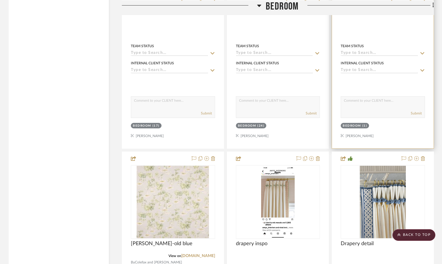
scroll to position [1877, 0]
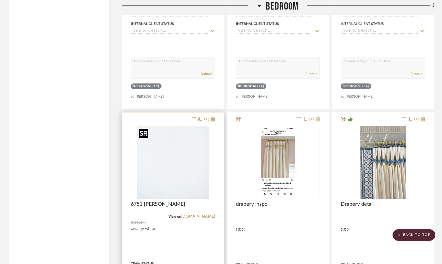
click at [172, 174] on img "0" at bounding box center [173, 162] width 72 height 72
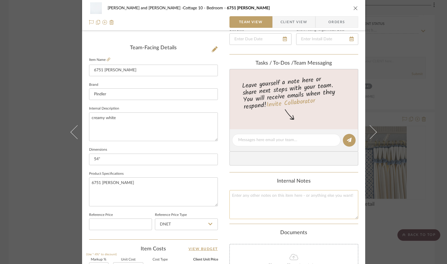
scroll to position [145, 0]
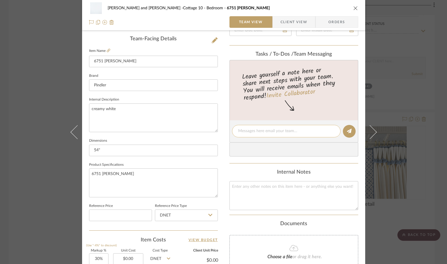
click at [250, 130] on textarea at bounding box center [286, 131] width 96 height 6
type textarea "drapery trim-solid like shown in photos"
click at [349, 132] on icon at bounding box center [349, 131] width 5 height 5
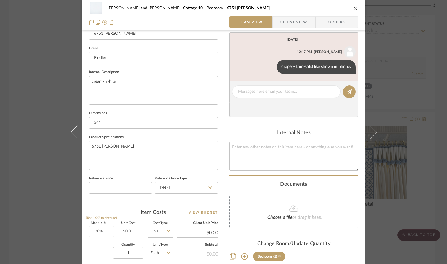
scroll to position [261, 0]
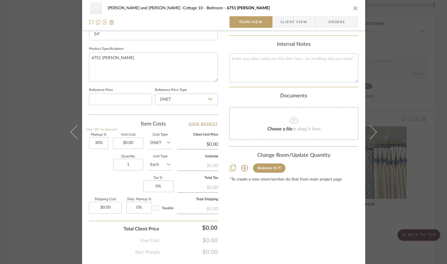
click at [243, 166] on icon at bounding box center [244, 168] width 7 height 7
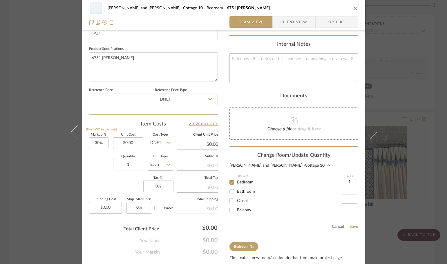
click at [349, 181] on input "1" at bounding box center [349, 182] width 14 height 6
type input "3"
click at [350, 224] on button "Save" at bounding box center [353, 226] width 9 height 5
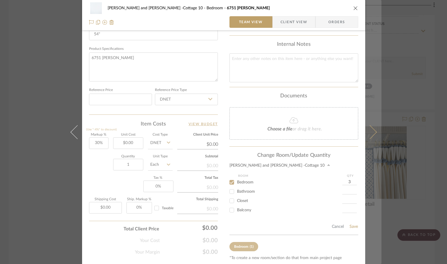
type input "3"
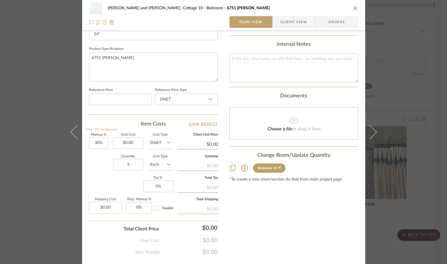
click at [386, 77] on div "Ginny and Gordon -Cottage 10 Bedroom 6751 CLIFTON-CHALK Team View Client View O…" at bounding box center [223, 132] width 447 height 264
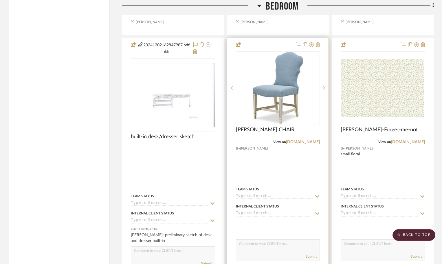
scroll to position [2456, 0]
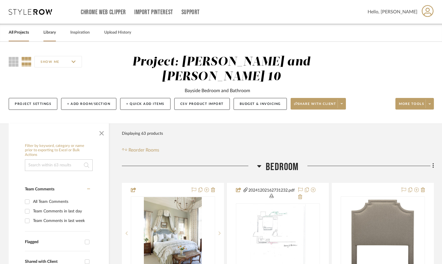
click at [48, 30] on link "Library" at bounding box center [49, 33] width 12 height 8
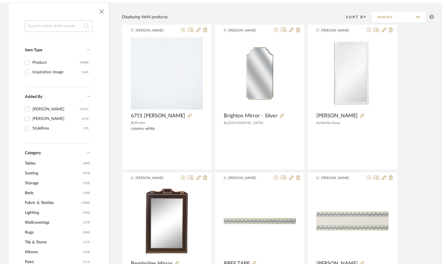
scroll to position [87, 0]
click at [31, 172] on span "Seating" at bounding box center [53, 173] width 57 height 10
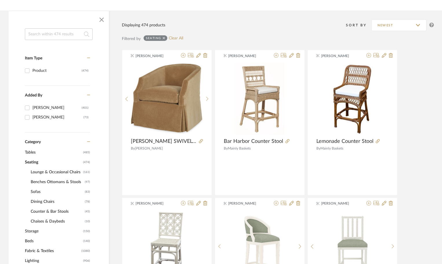
click at [41, 182] on span "Benches Ottomans & Stools" at bounding box center [57, 182] width 53 height 10
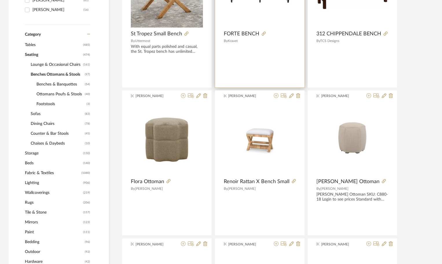
scroll to position [203, 0]
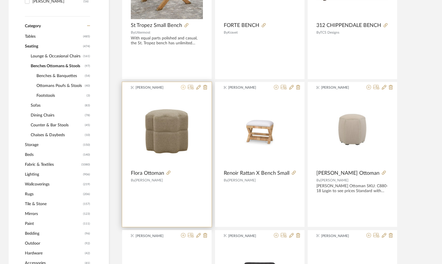
click at [182, 87] on icon at bounding box center [183, 87] width 5 height 5
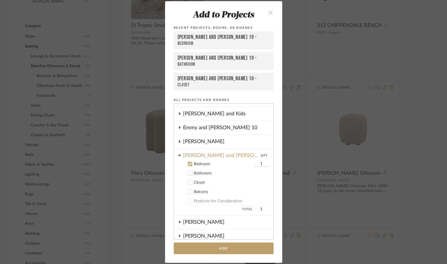
scroll to position [35, 0]
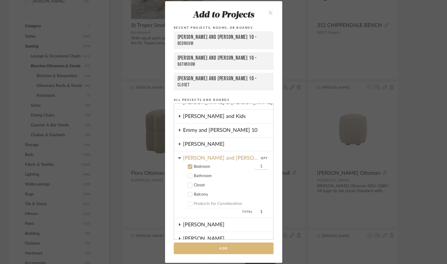
click at [254, 247] on button "Add" at bounding box center [224, 249] width 100 height 12
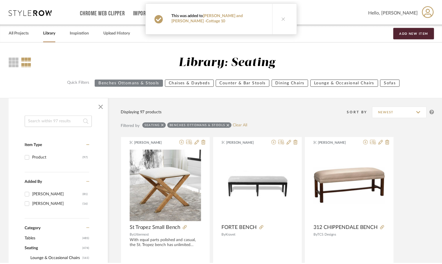
scroll to position [203, 0]
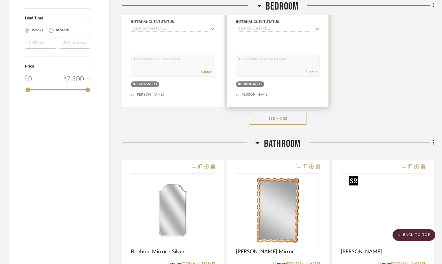
scroll to position [854, 0]
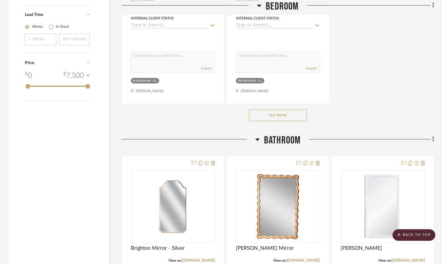
click at [272, 118] on button "See More" at bounding box center [278, 116] width 58 height 12
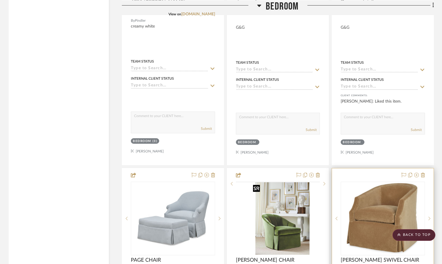
scroll to position [2048, 0]
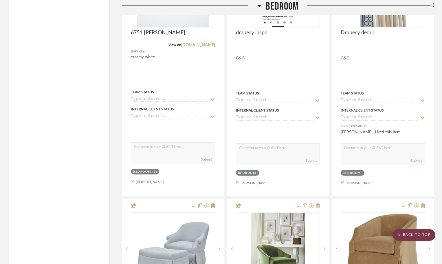
click at [420, 236] on scroll-to-top-button "BACK TO TOP" at bounding box center [414, 235] width 43 height 12
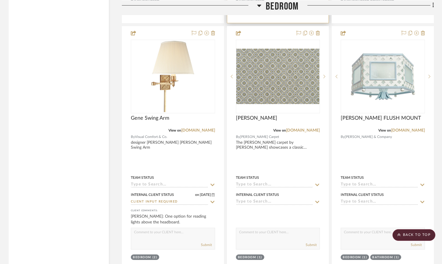
scroll to position [1362, 0]
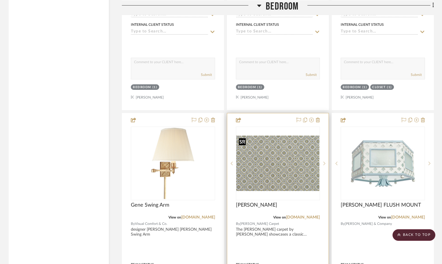
click at [266, 171] on img "0" at bounding box center [278, 163] width 83 height 55
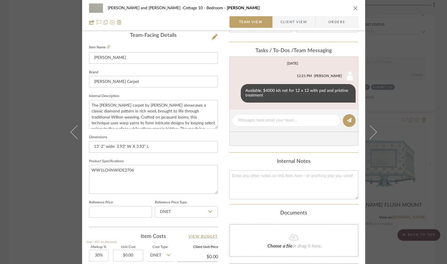
scroll to position [145, 0]
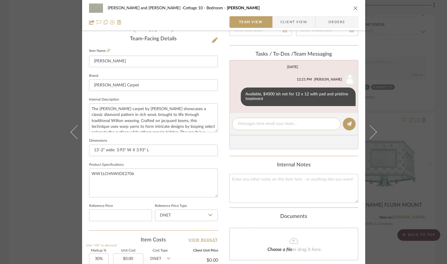
click at [243, 123] on textarea at bounding box center [286, 124] width 96 height 6
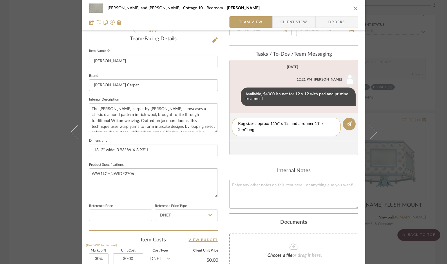
click at [287, 123] on textarea "Rug sizes approx: 11'6" x 12' and a runner 11' x 2'-6"long" at bounding box center [286, 127] width 96 height 12
type textarea "Rug sizes approx: 11'6" x 12' long and a runner 11' x 2'-6"long"
click at [349, 123] on icon at bounding box center [349, 123] width 5 height 5
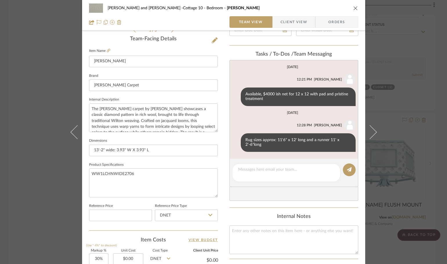
click at [413, 125] on div "[PERSON_NAME] and [PERSON_NAME] -Cottage 10 Bedroom [PERSON_NAME] Team View Cli…" at bounding box center [223, 132] width 447 height 264
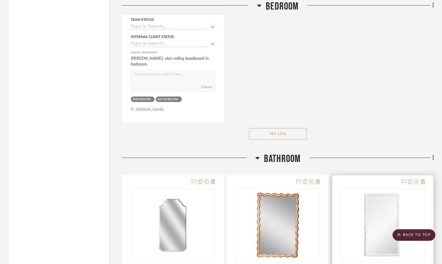
scroll to position [3187, 0]
